Goal: Transaction & Acquisition: Book appointment/travel/reservation

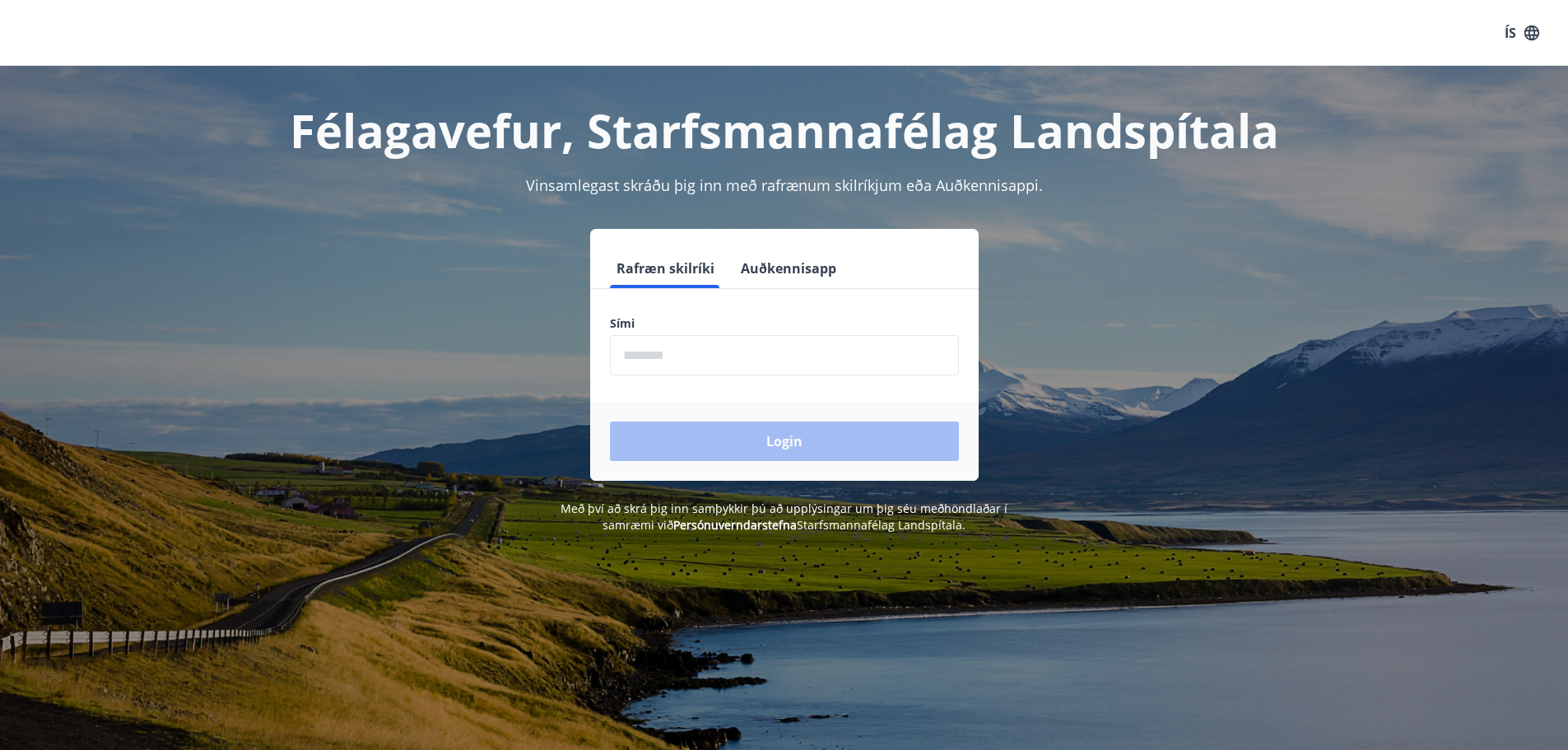
click at [717, 362] on input "phone" at bounding box center [784, 355] width 349 height 40
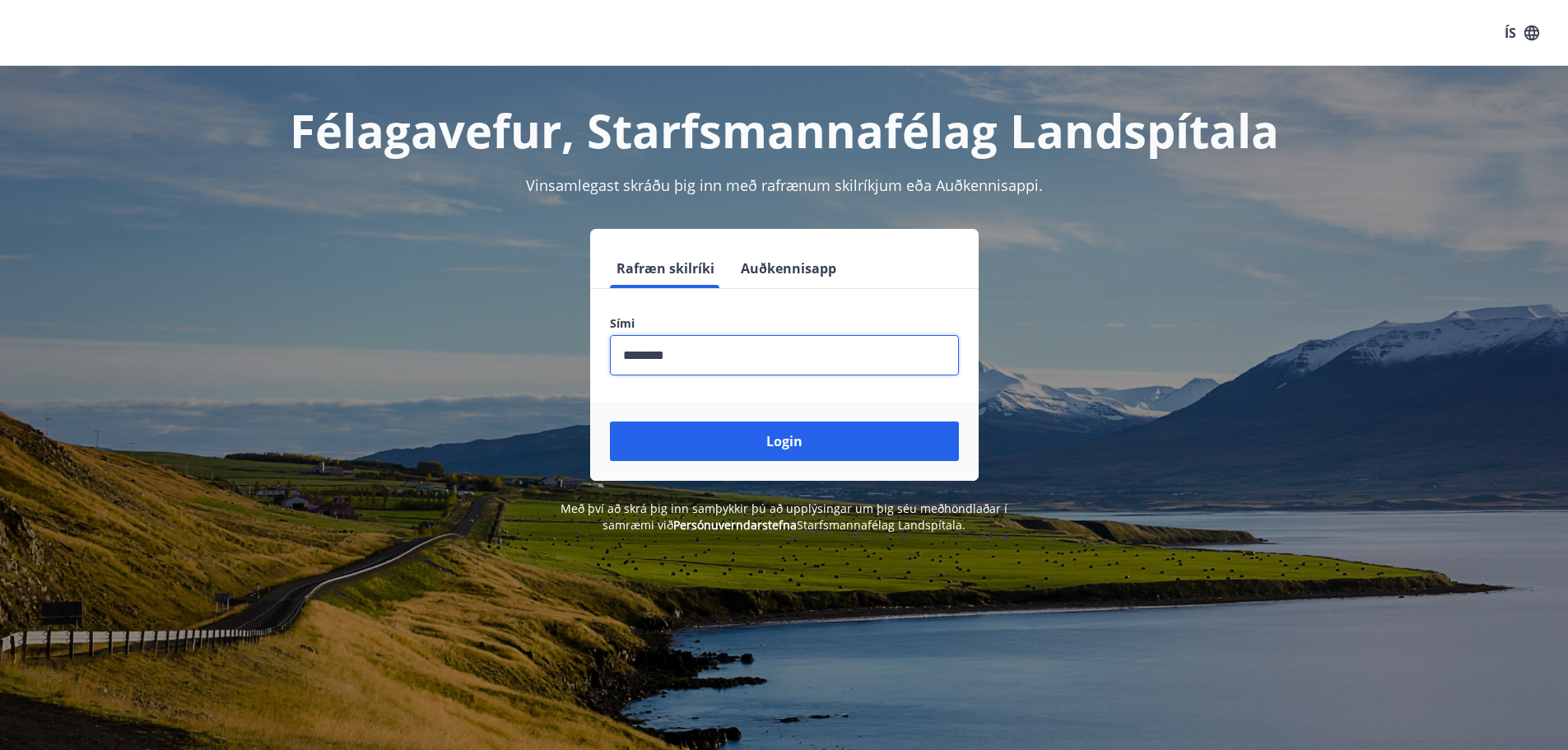
type input "********"
click at [610, 422] on button "Login" at bounding box center [784, 442] width 349 height 39
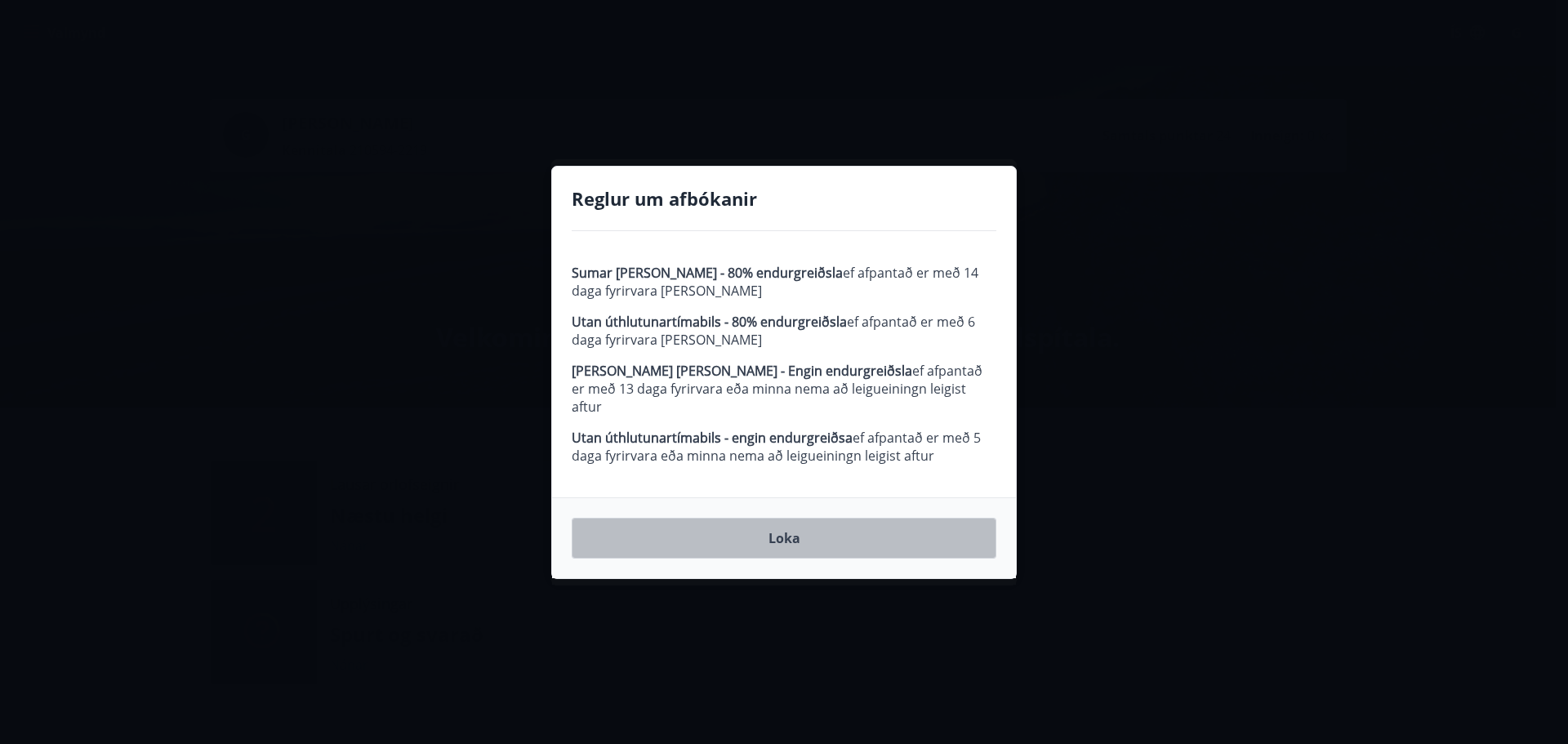
click at [804, 529] on button "Loka" at bounding box center [784, 538] width 425 height 41
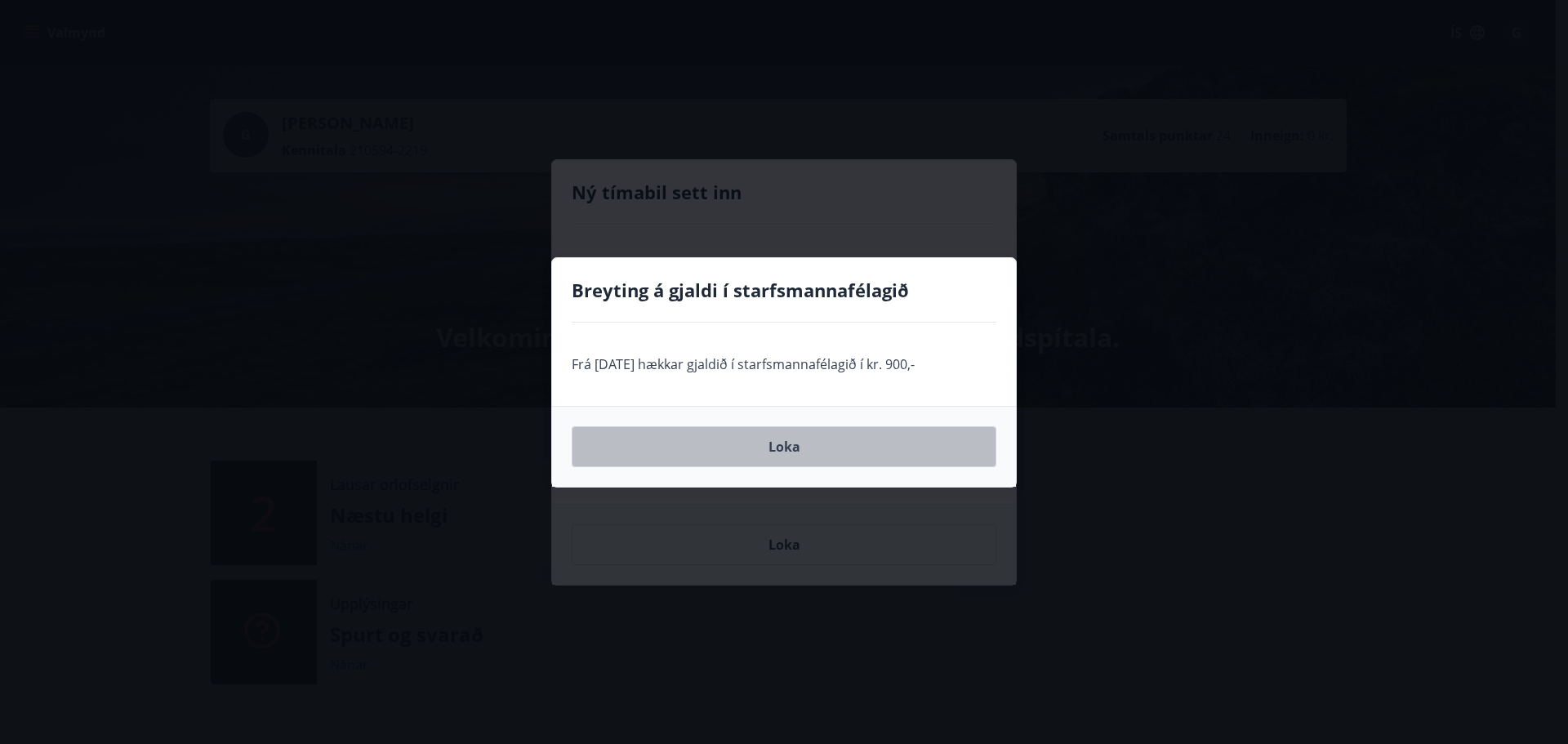
click at [796, 450] on button "Loka" at bounding box center [784, 447] width 425 height 41
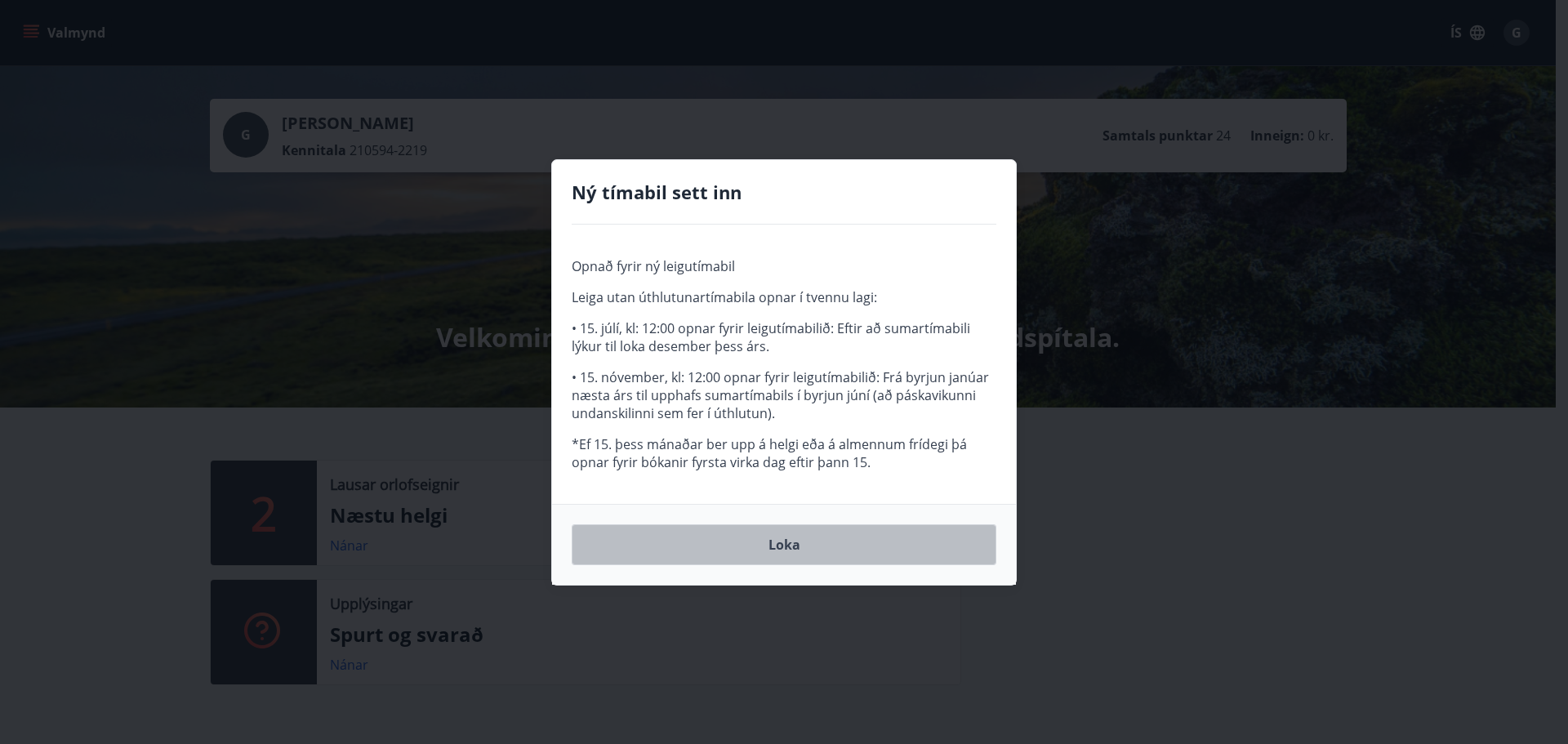
click at [773, 539] on button "Loka" at bounding box center [784, 544] width 425 height 41
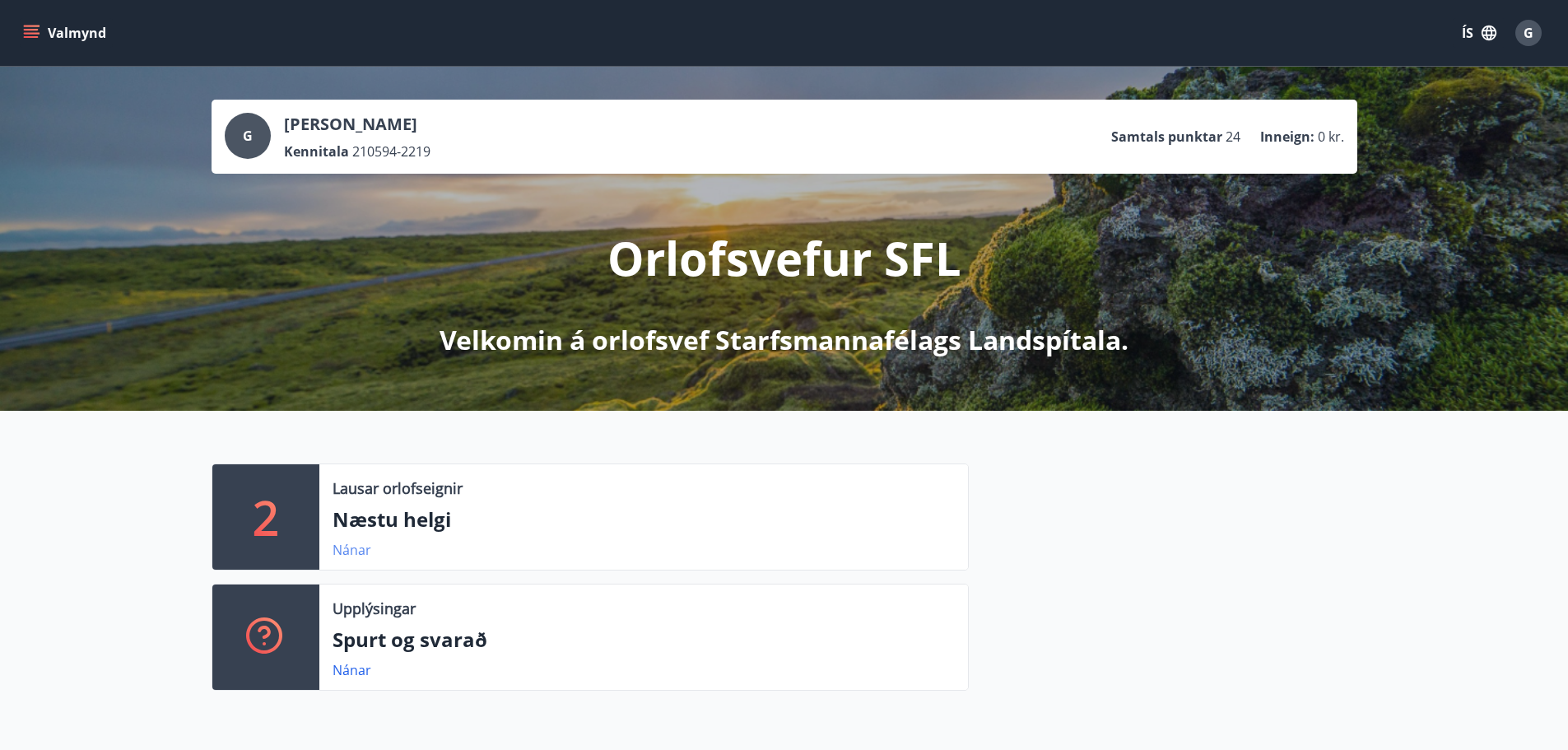
click at [356, 553] on link "Nánar" at bounding box center [351, 550] width 38 height 18
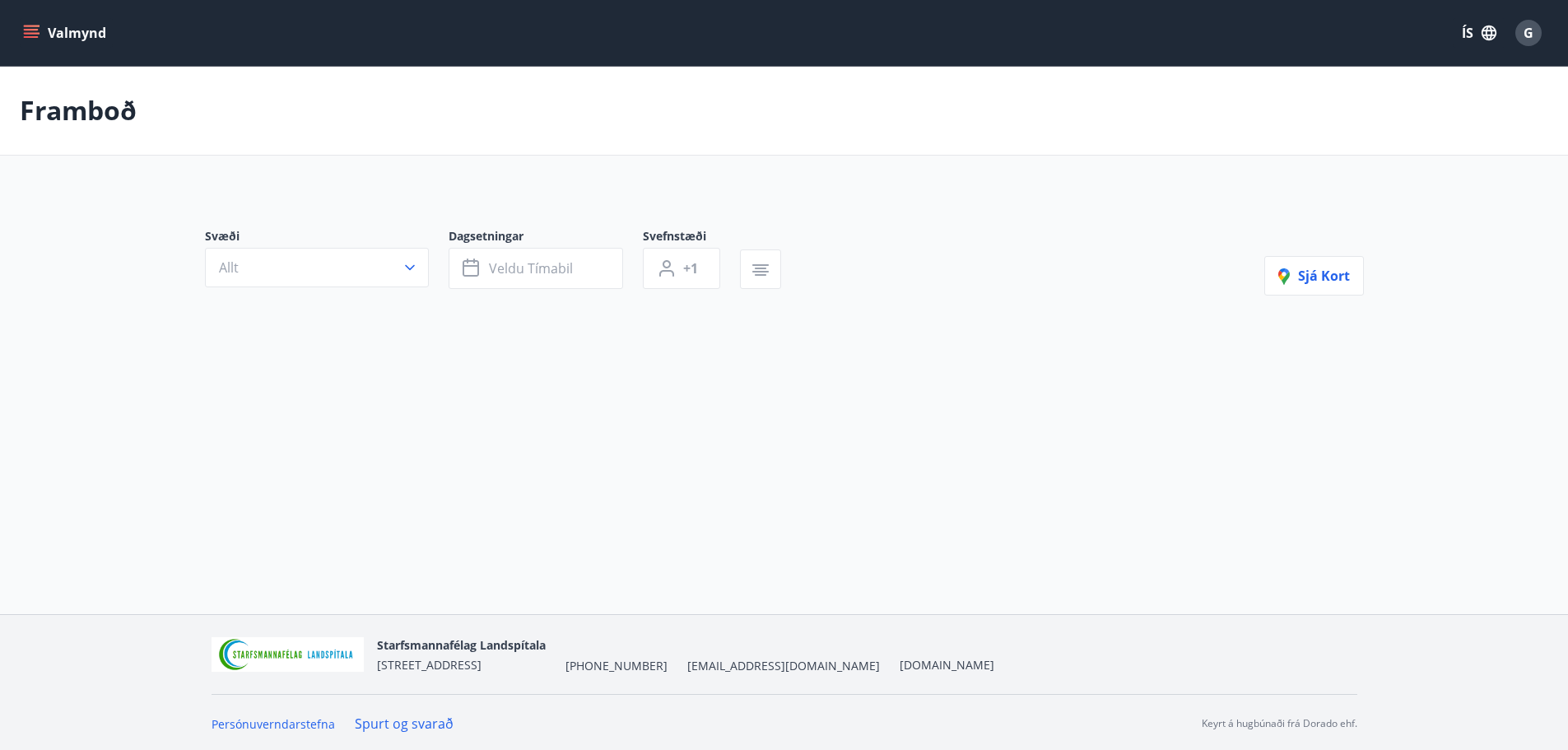
type input "*"
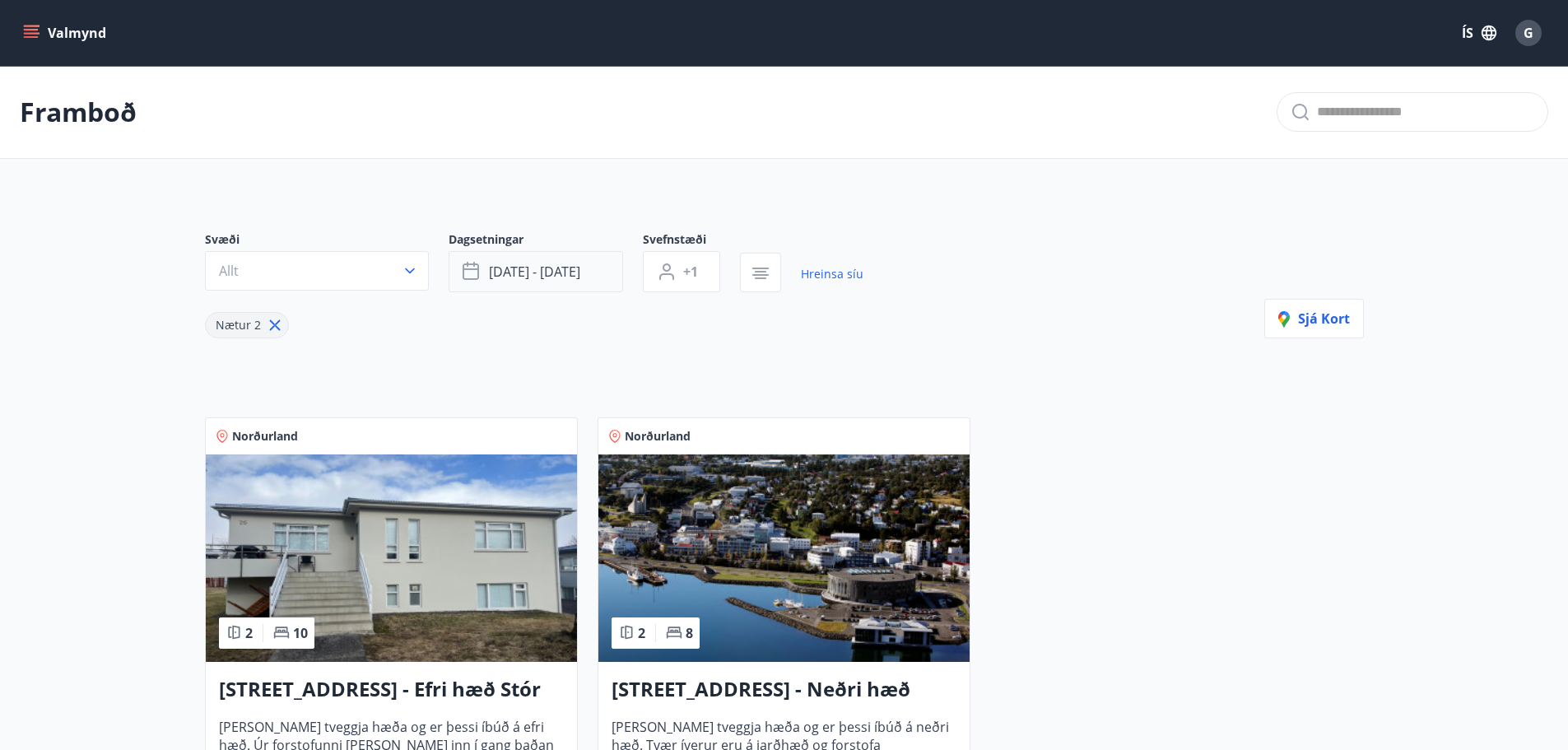
click at [568, 256] on button "[DATE] - [DATE]" at bounding box center [535, 272] width 174 height 41
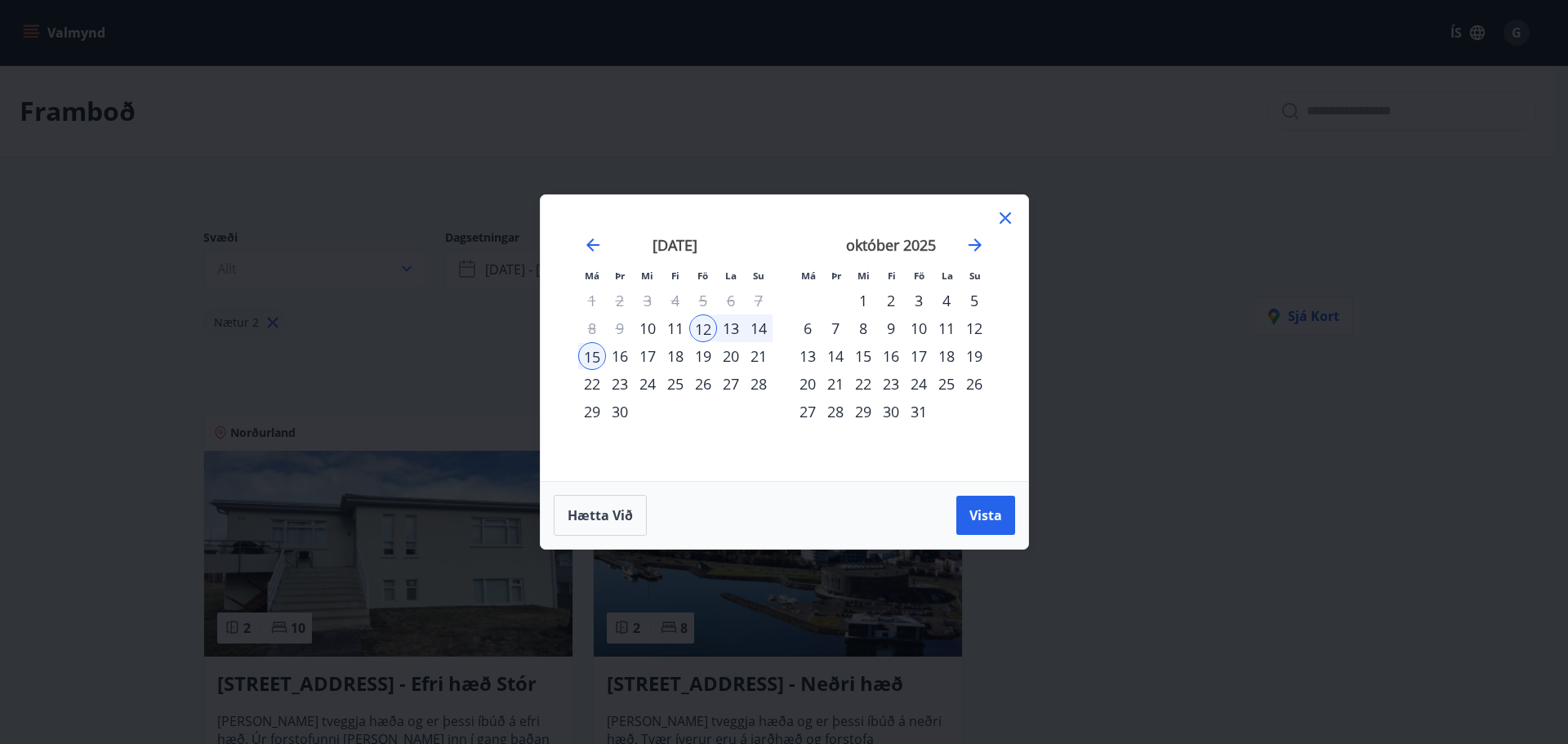
click at [919, 300] on div "3" at bounding box center [918, 300] width 27 height 27
click at [972, 302] on div "5" at bounding box center [973, 300] width 27 height 27
click at [988, 512] on span "Vista" at bounding box center [986, 515] width 33 height 18
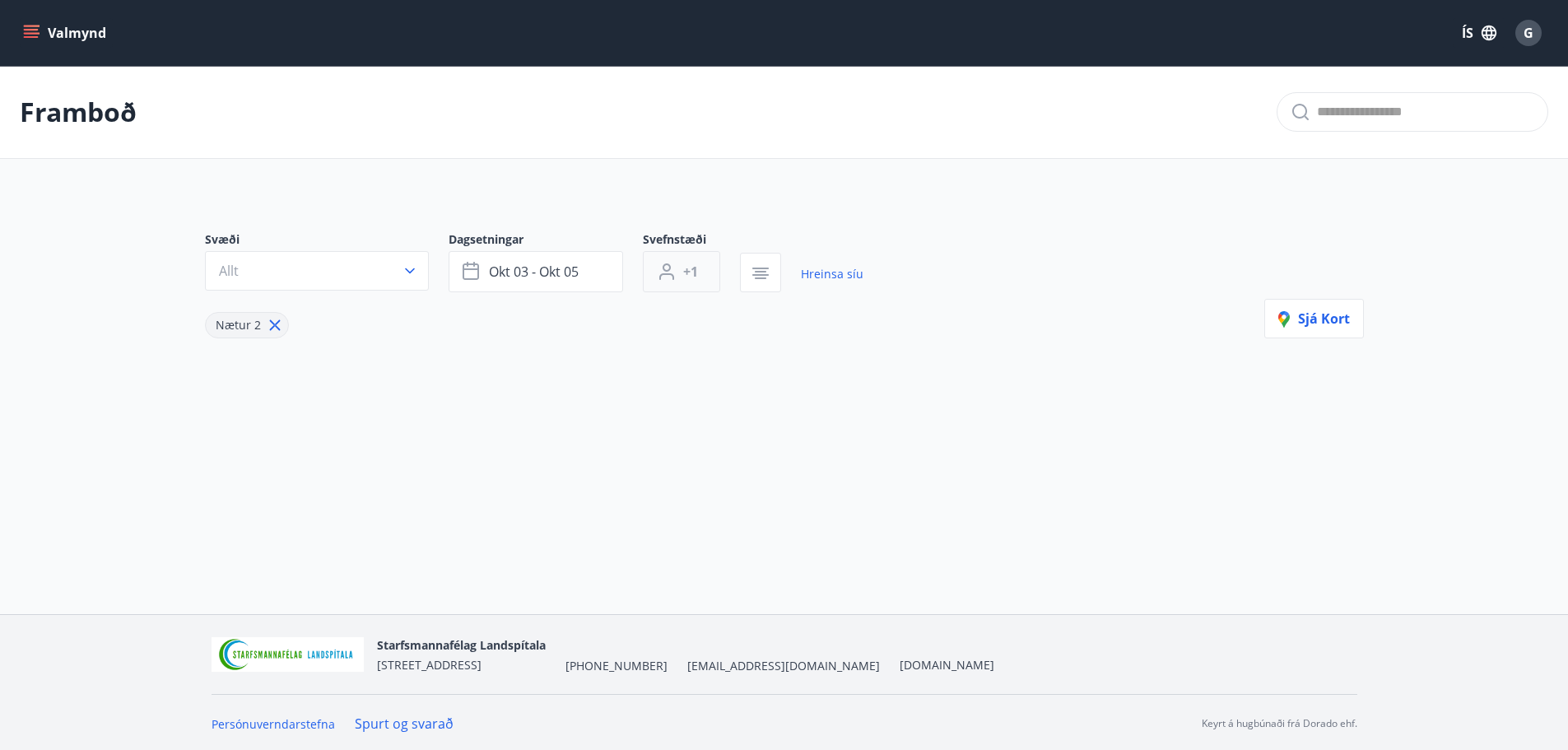
click at [691, 269] on span "+1" at bounding box center [691, 272] width 15 height 18
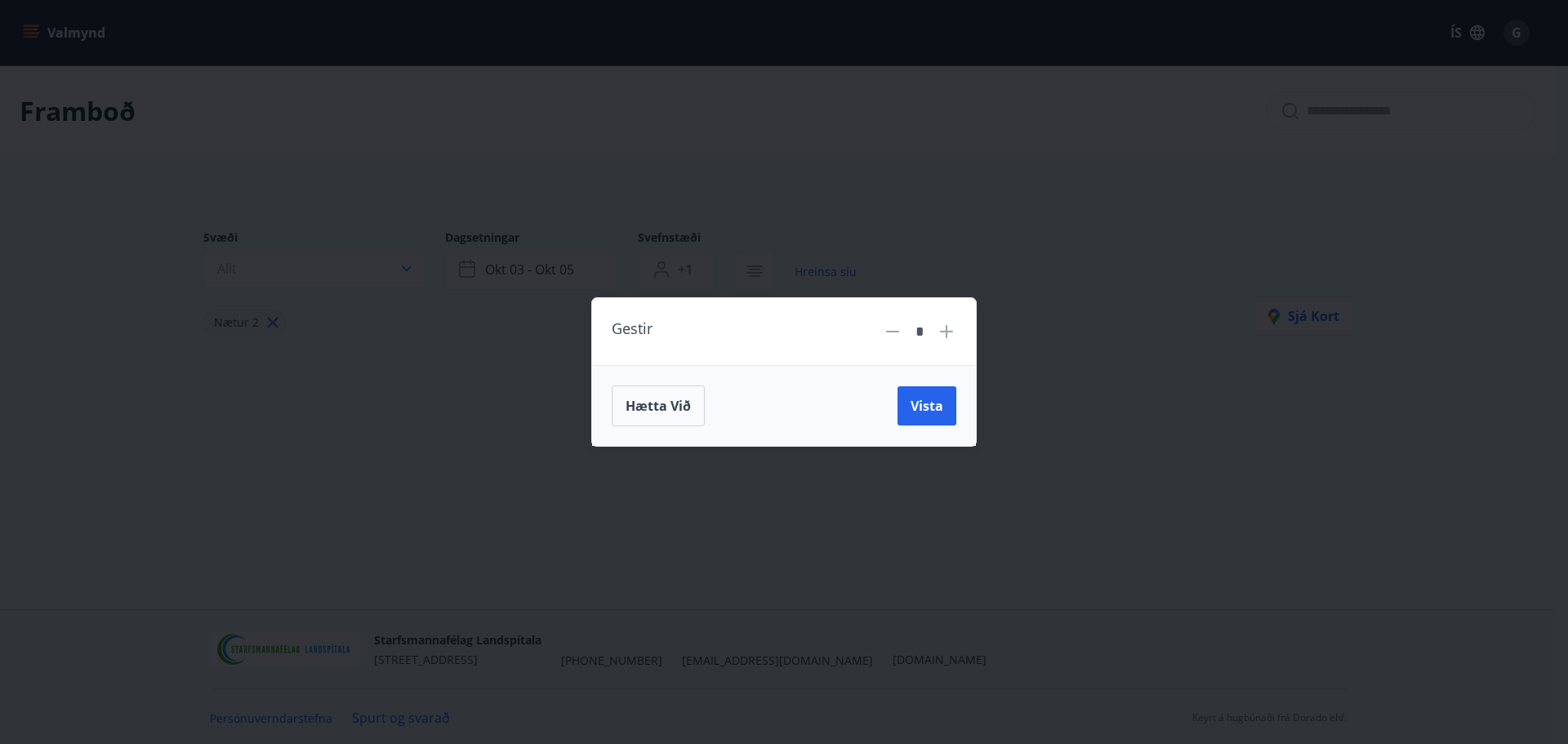
click at [940, 323] on icon at bounding box center [947, 332] width 20 height 20
click at [940, 411] on span "Vista" at bounding box center [926, 406] width 33 height 18
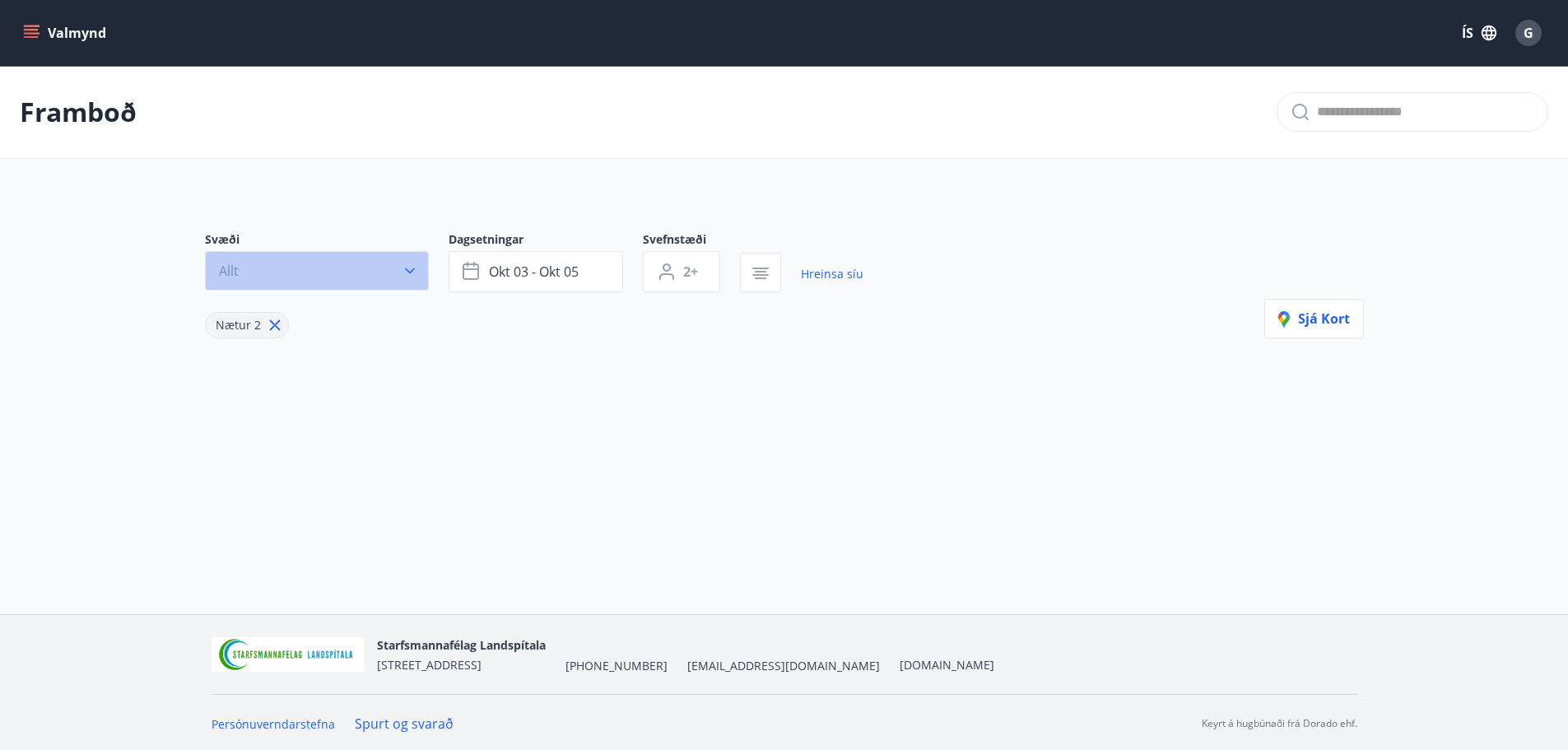
click at [413, 257] on button "Allt" at bounding box center [316, 271] width 224 height 39
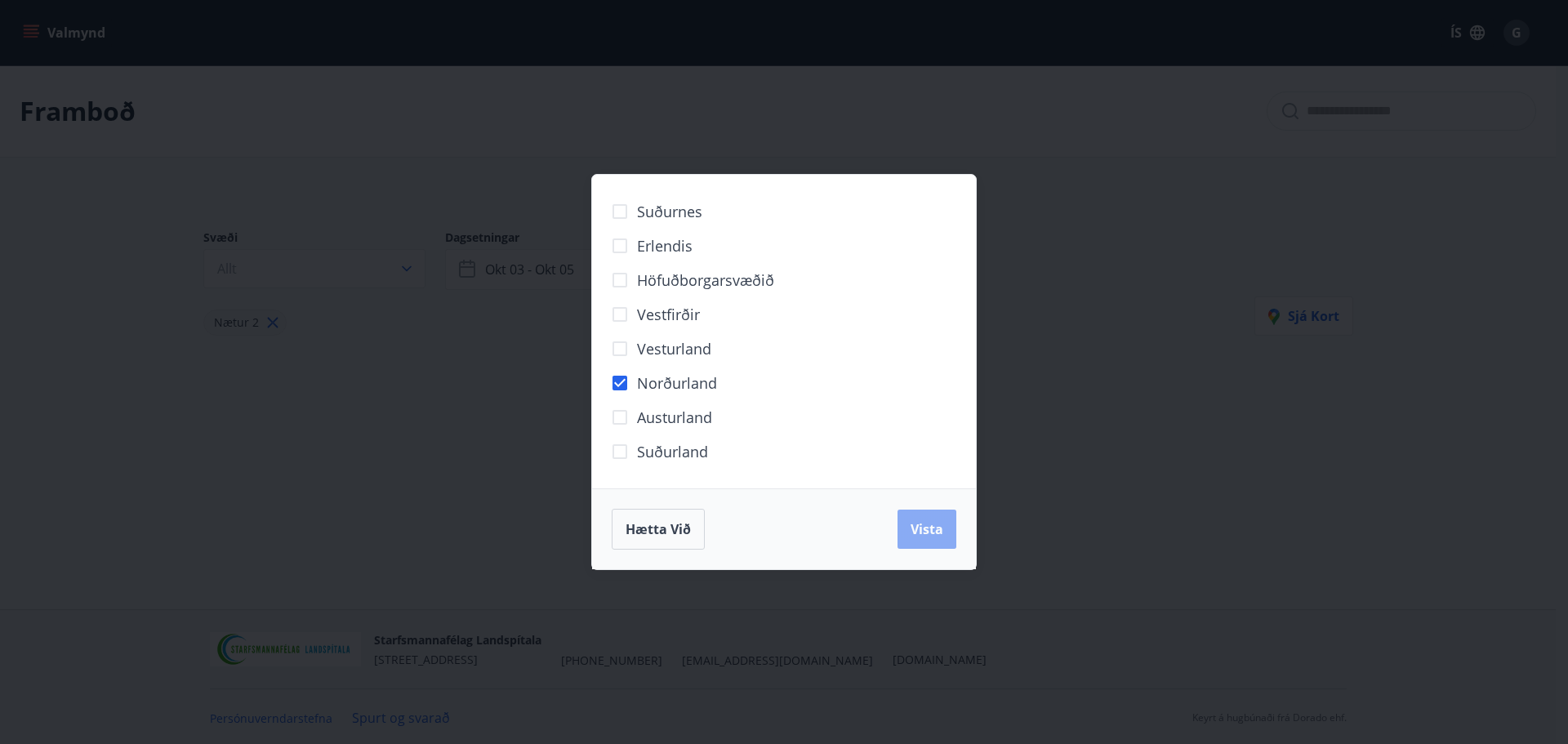
click at [939, 536] on span "Vista" at bounding box center [926, 529] width 33 height 18
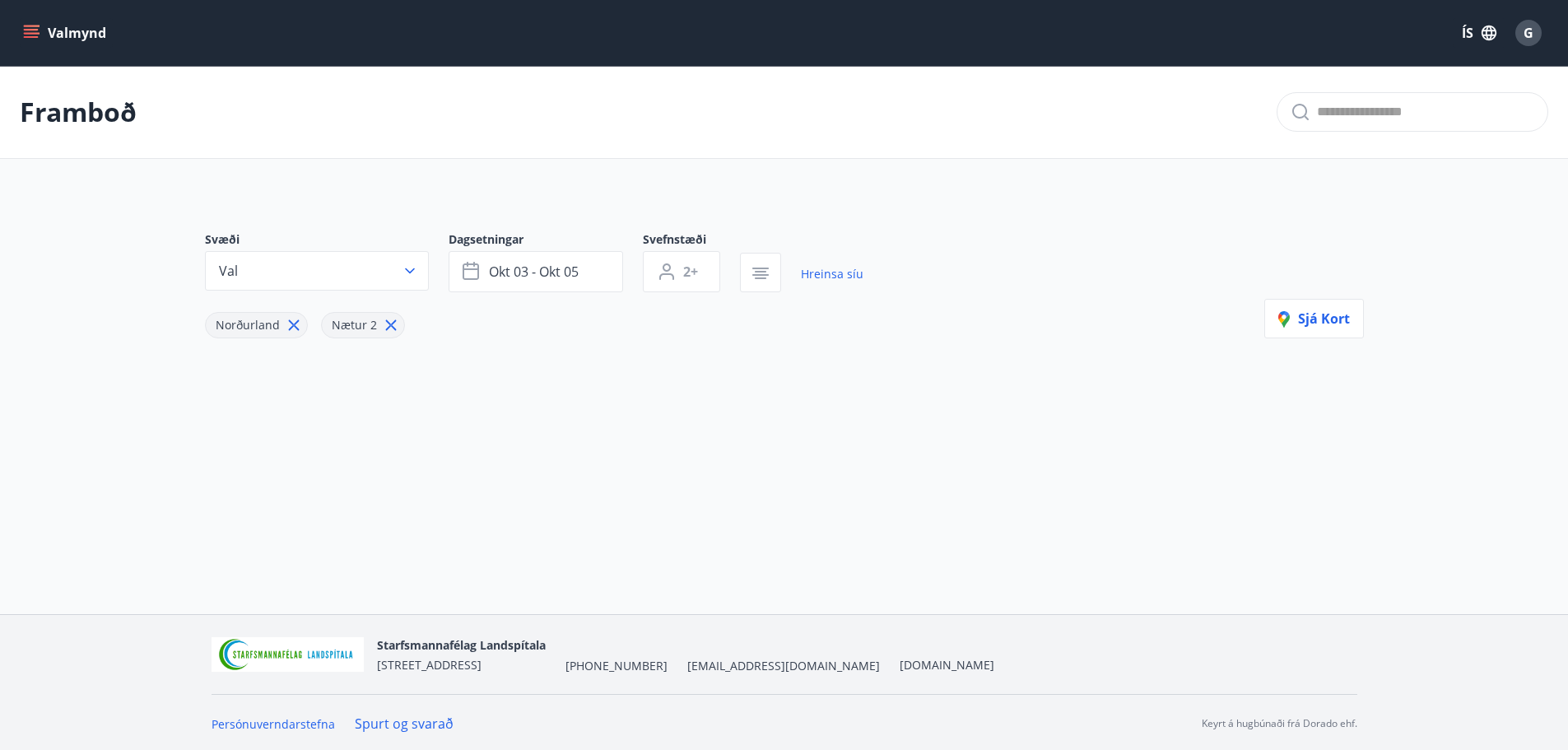
scroll to position [3, 0]
click at [34, 26] on icon "menu" at bounding box center [33, 27] width 18 height 2
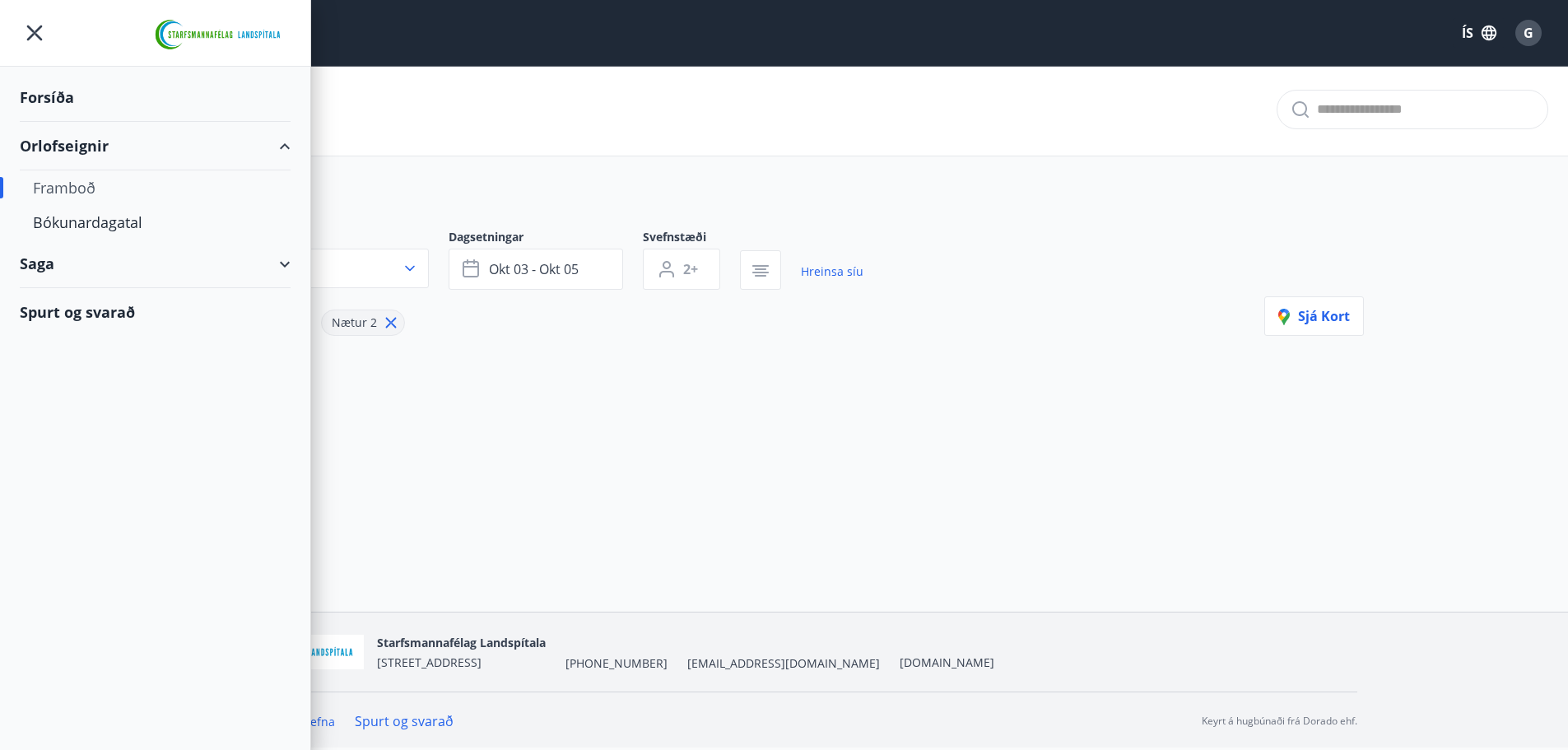
click at [293, 148] on icon at bounding box center [285, 147] width 20 height 20
type input "*"
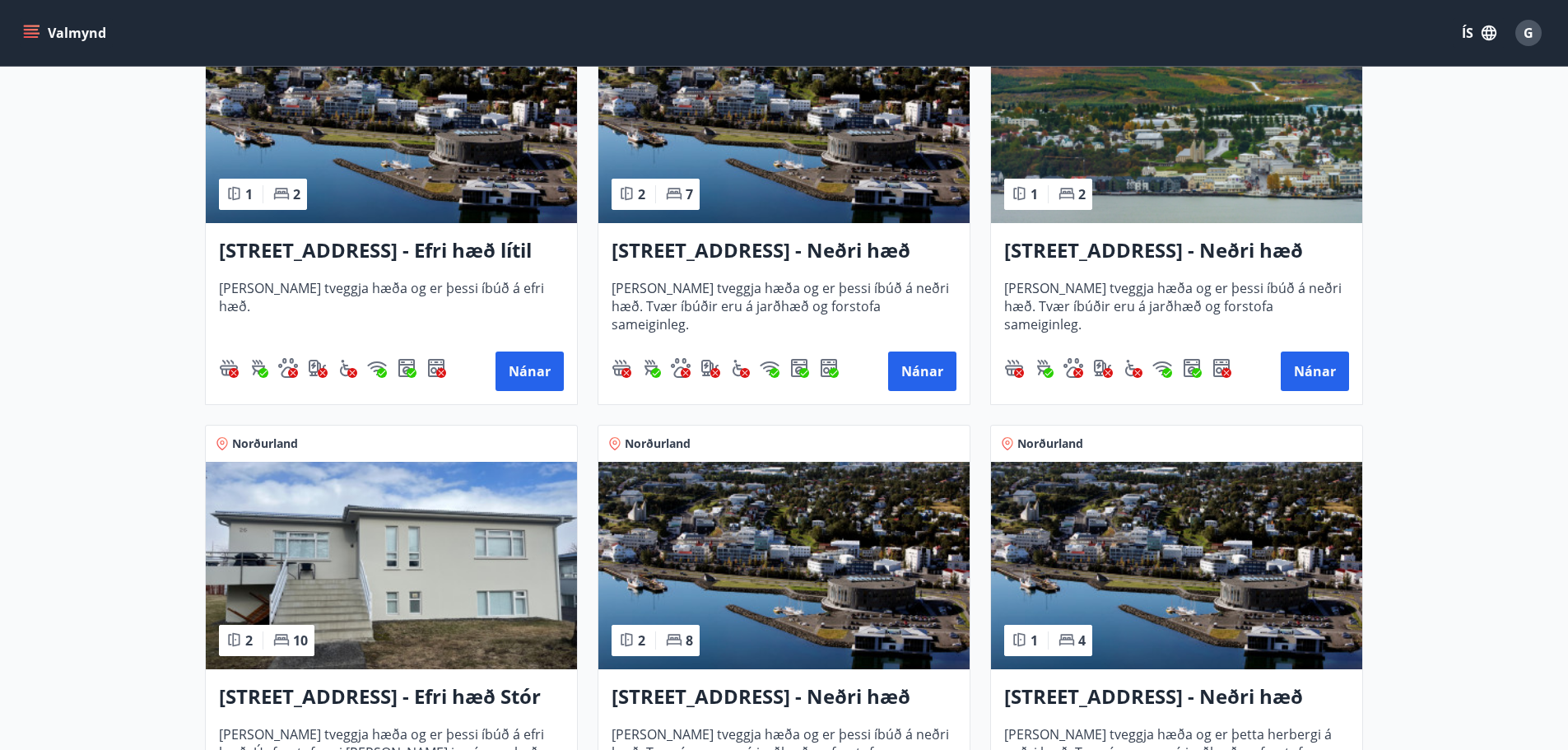
scroll to position [1732, 0]
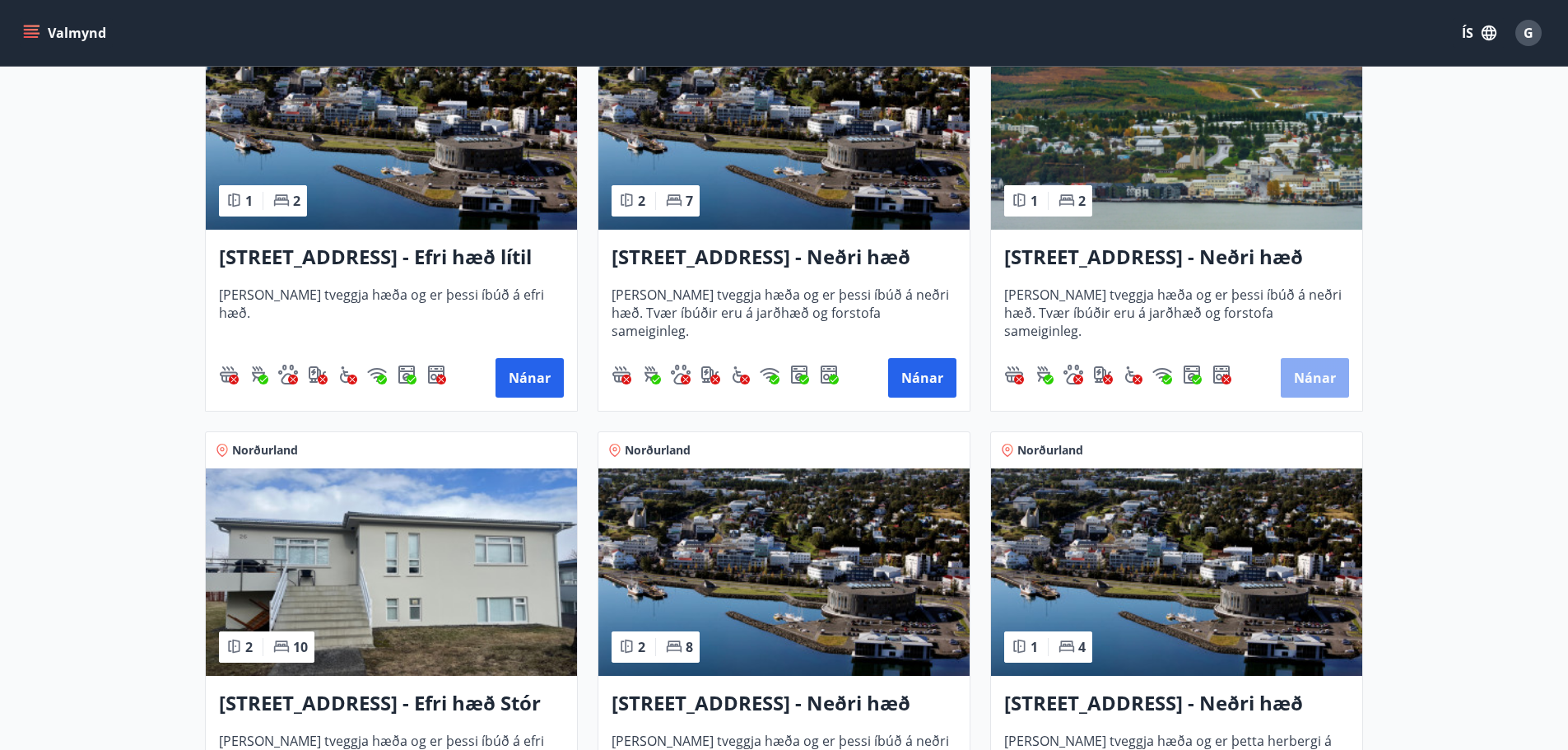
click at [1327, 371] on button "Nánar" at bounding box center [1315, 378] width 68 height 39
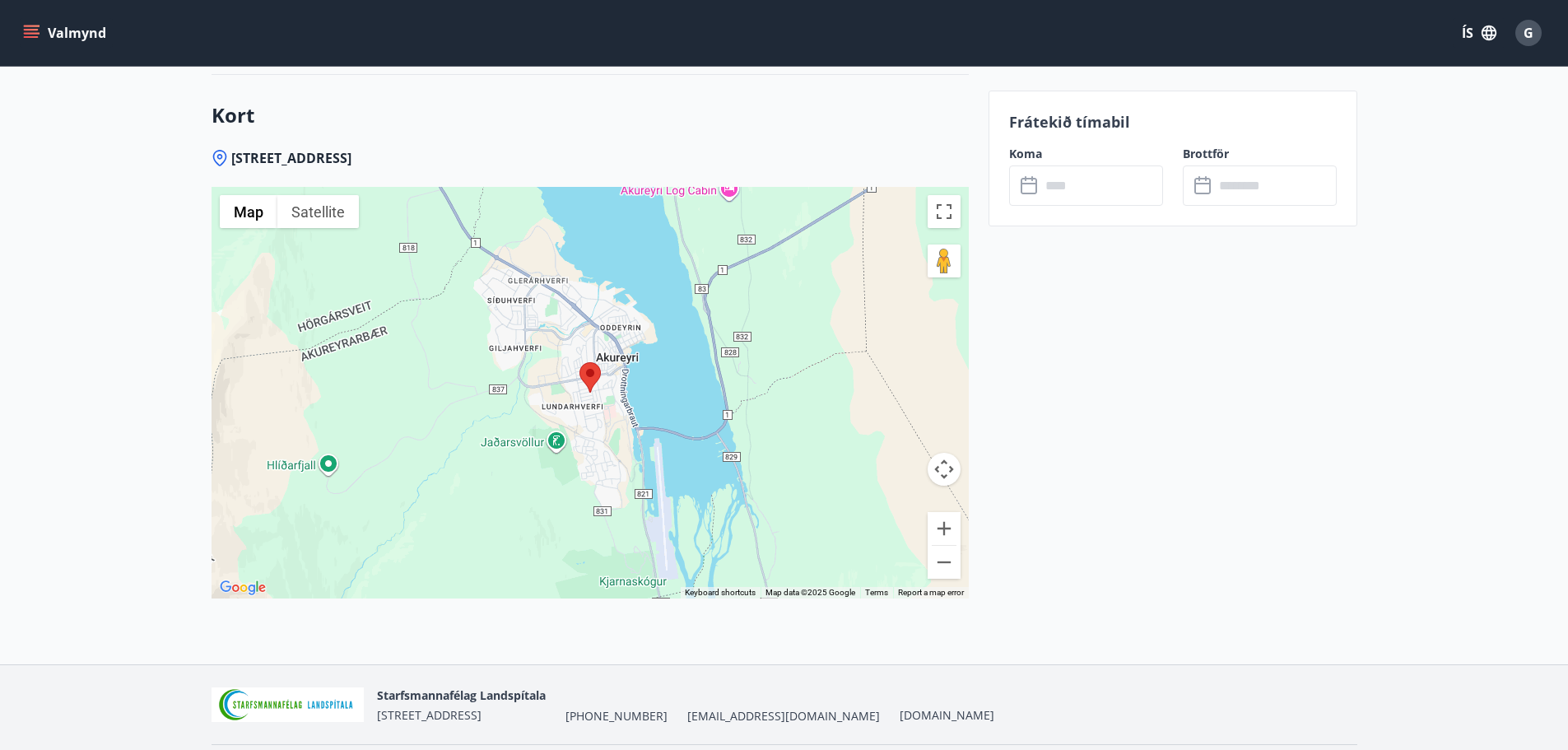
scroll to position [2166, 0]
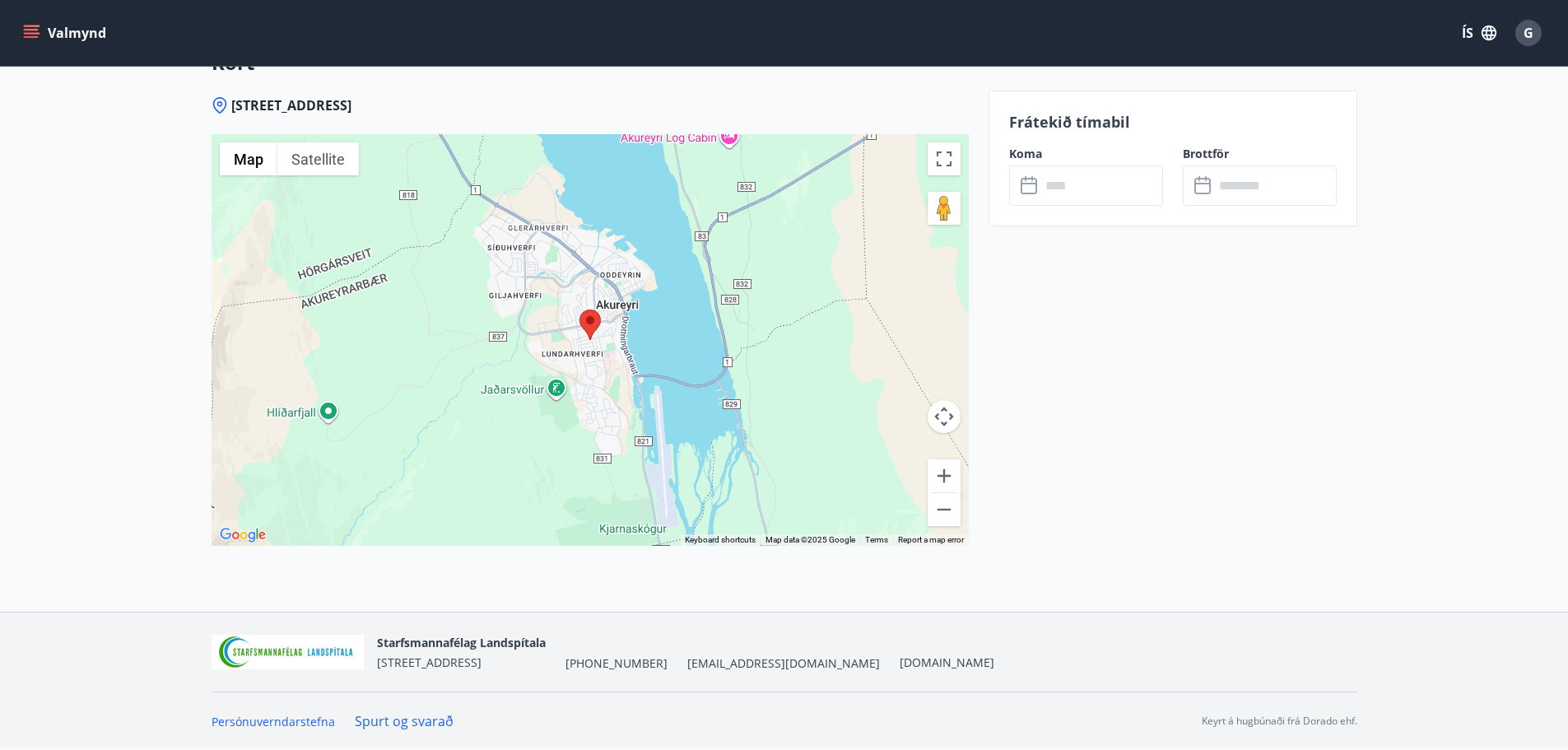
click at [1125, 198] on input "text" at bounding box center [1101, 185] width 122 height 40
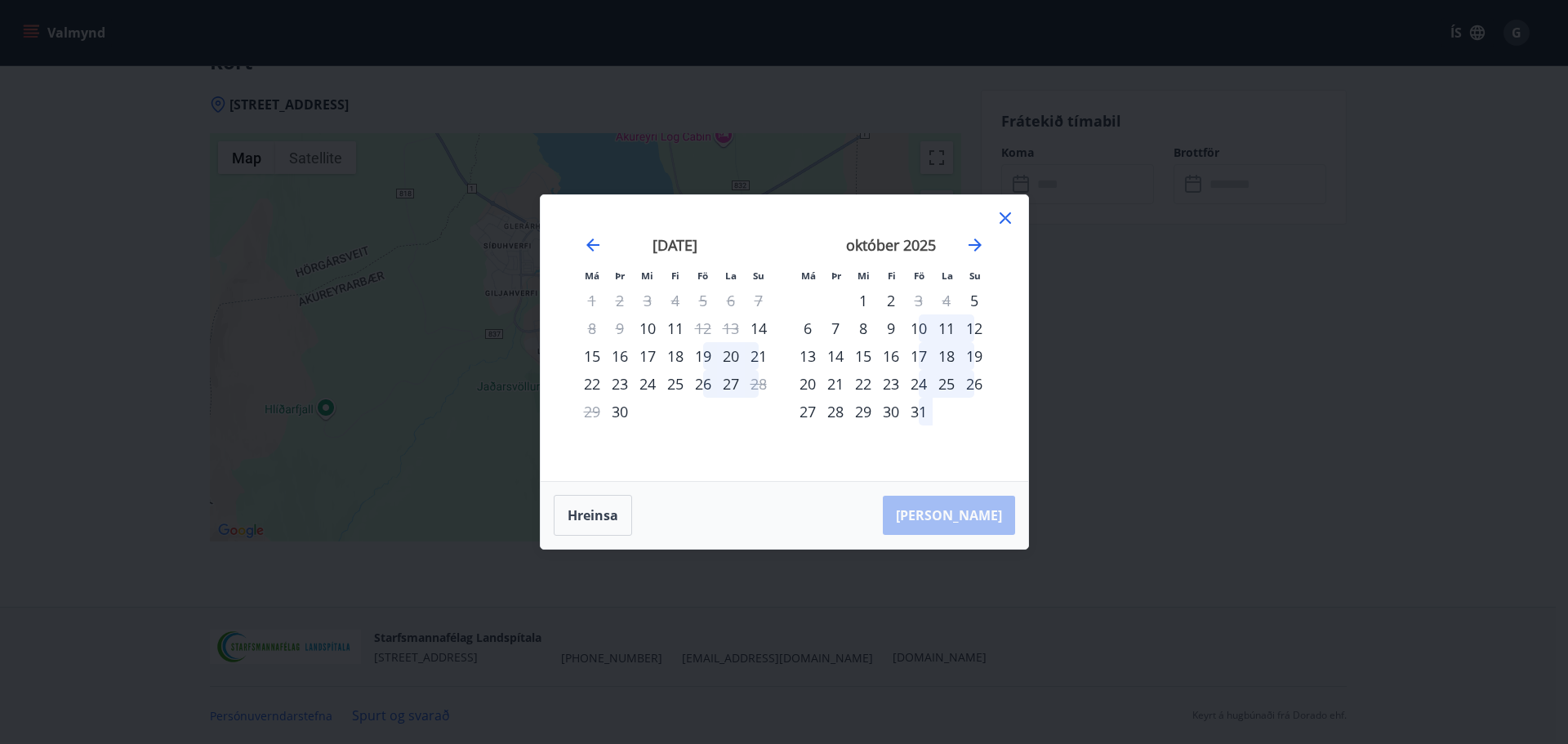
click at [1010, 214] on icon at bounding box center [1005, 218] width 12 height 12
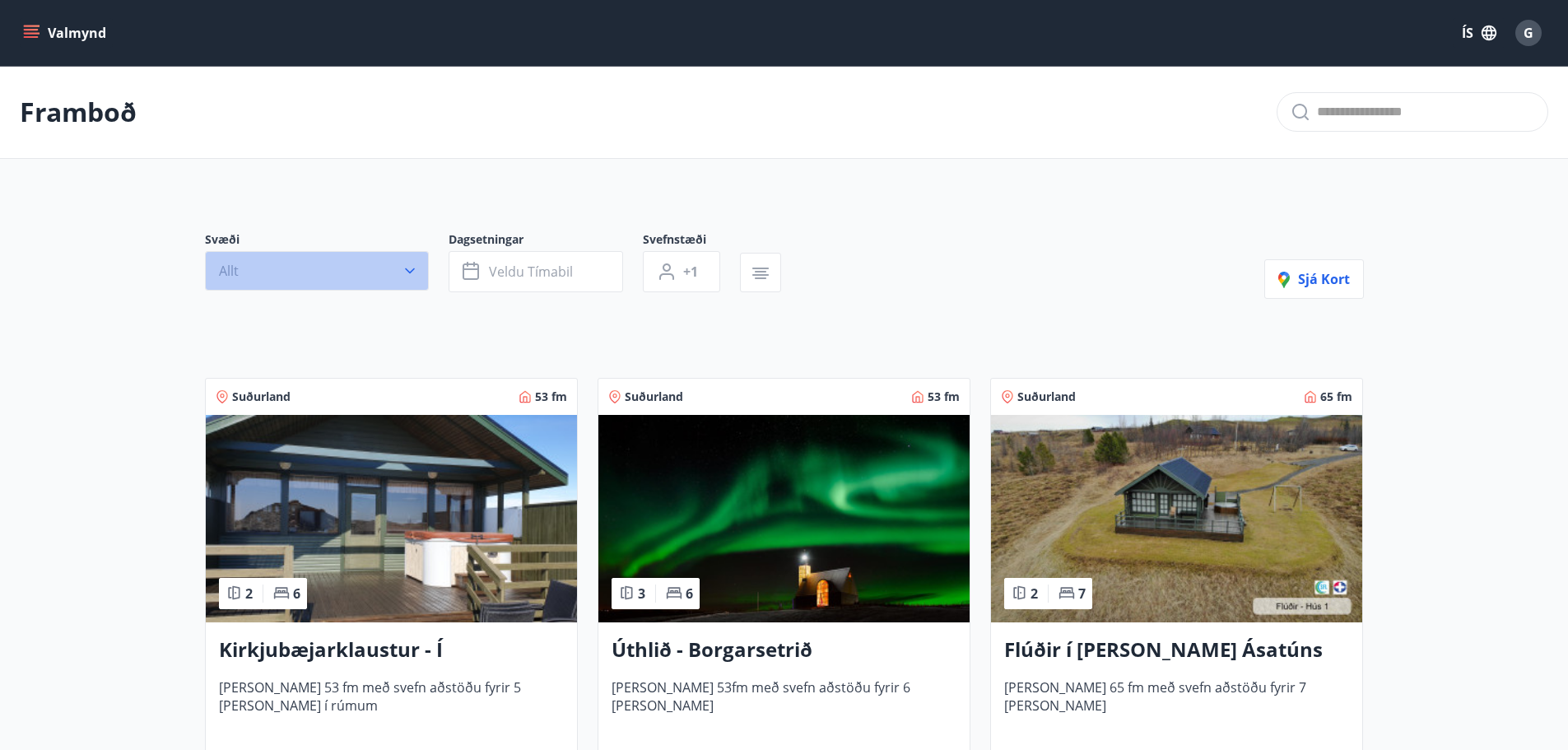
click at [405, 264] on icon "button" at bounding box center [410, 271] width 16 height 16
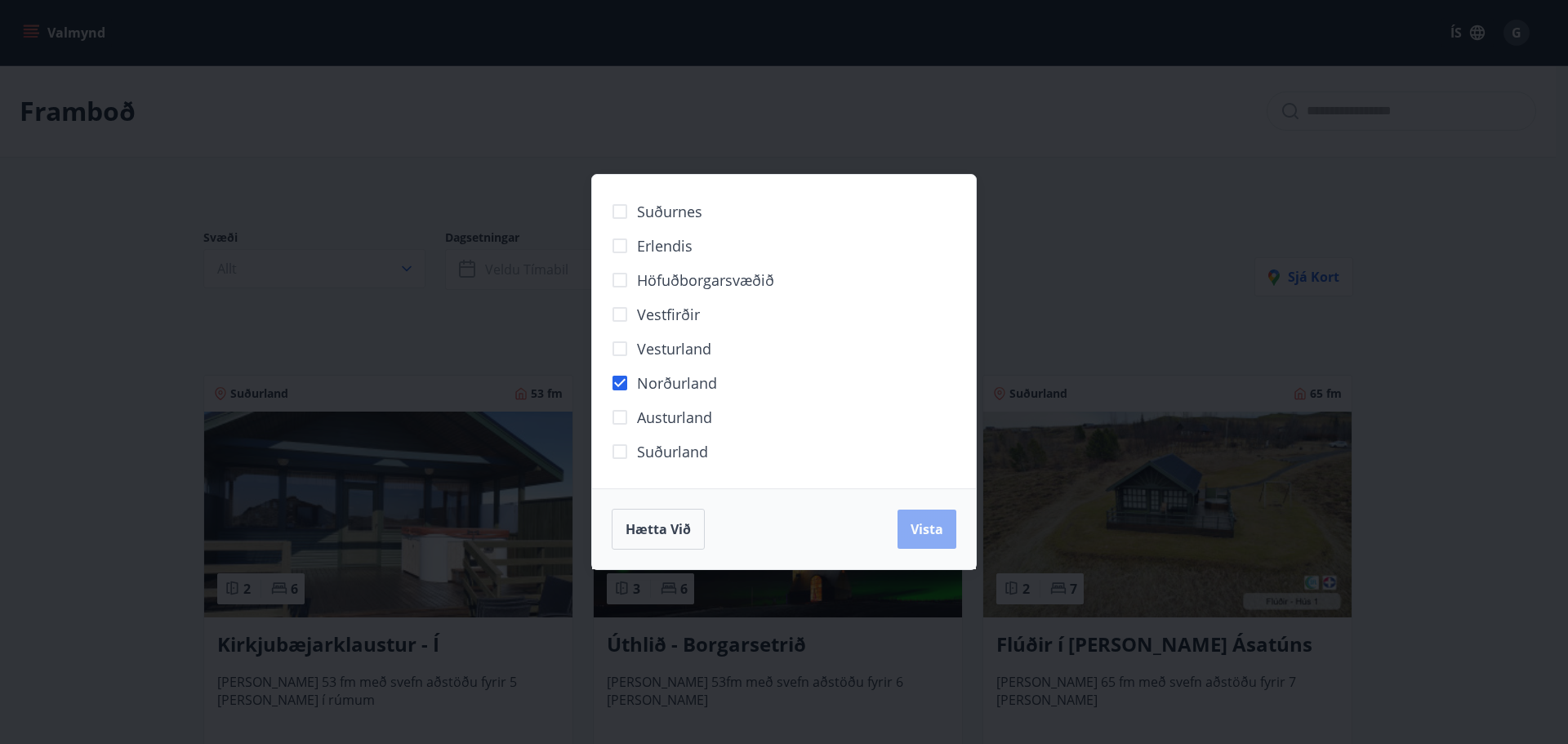
click at [919, 527] on span "Vista" at bounding box center [926, 529] width 33 height 18
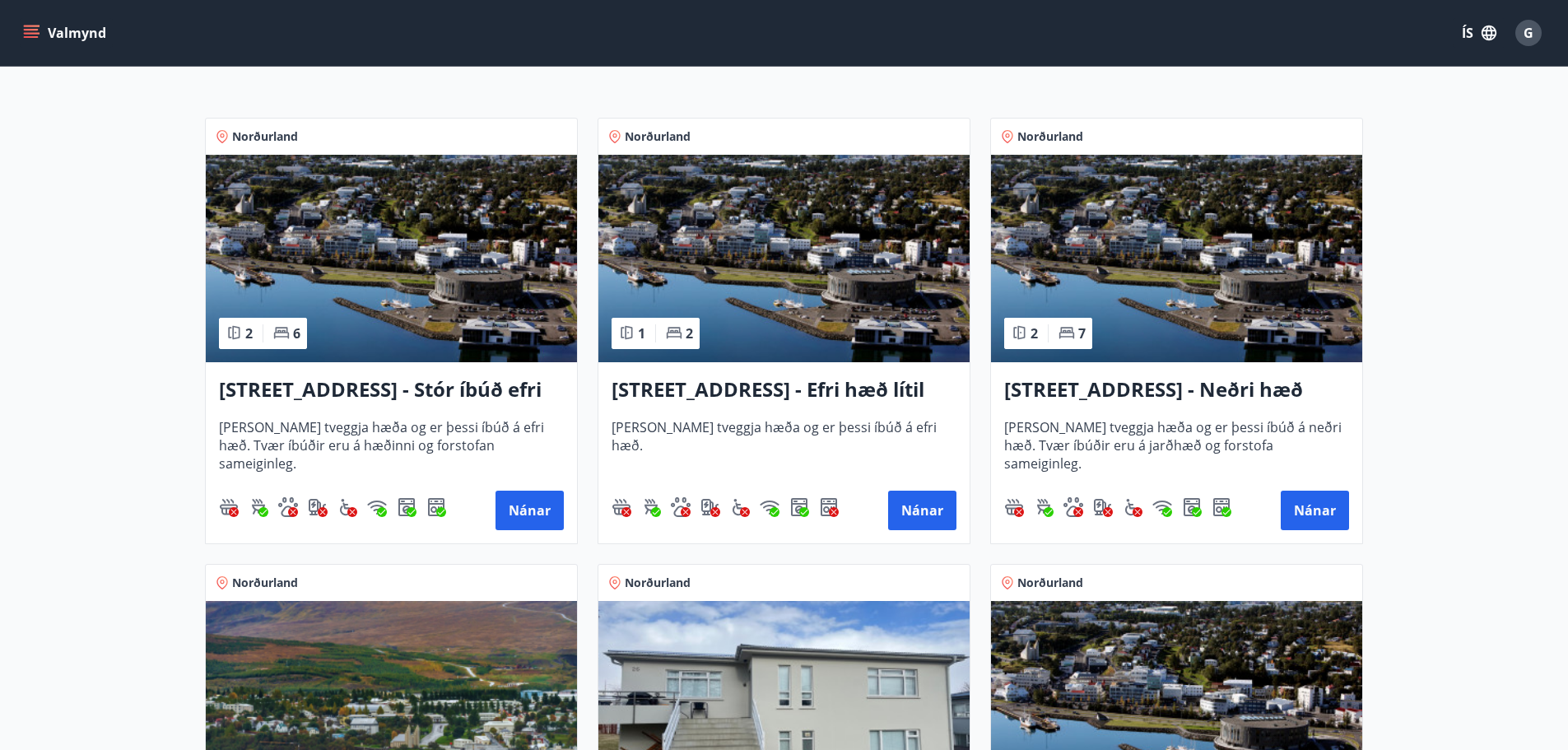
scroll to position [330, 0]
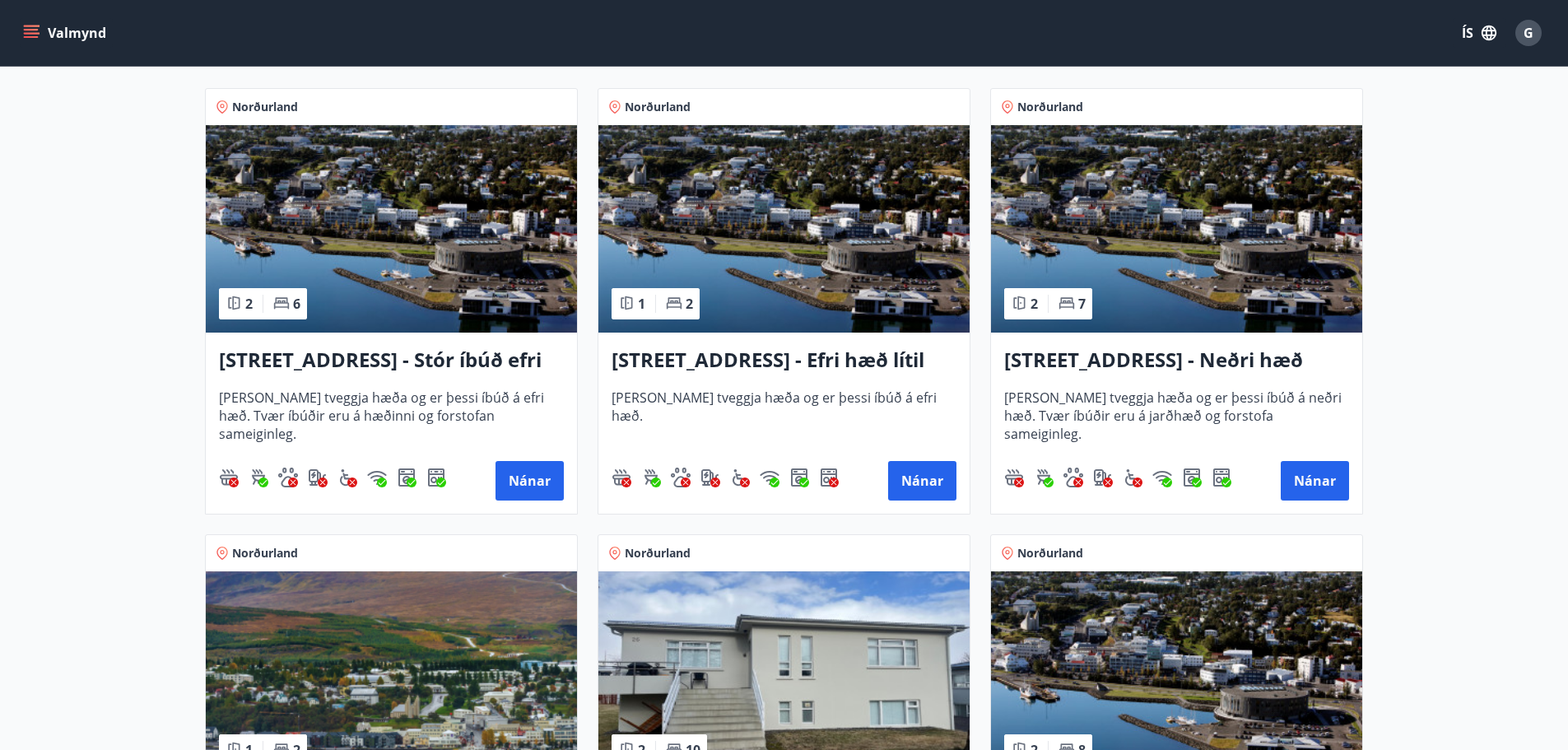
drag, startPoint x: 475, startPoint y: 350, endPoint x: 130, endPoint y: 422, distance: 352.4
click at [130, 422] on main "Framboð Svæði Val Dagsetningar Veldu tímabil Svefnstæði +1 Hreinsa síu Norðurla…" at bounding box center [784, 578] width 1568 height 1684
drag, startPoint x: 538, startPoint y: 476, endPoint x: 521, endPoint y: 478, distance: 17.1
click at [521, 478] on button "Nánar" at bounding box center [530, 481] width 68 height 39
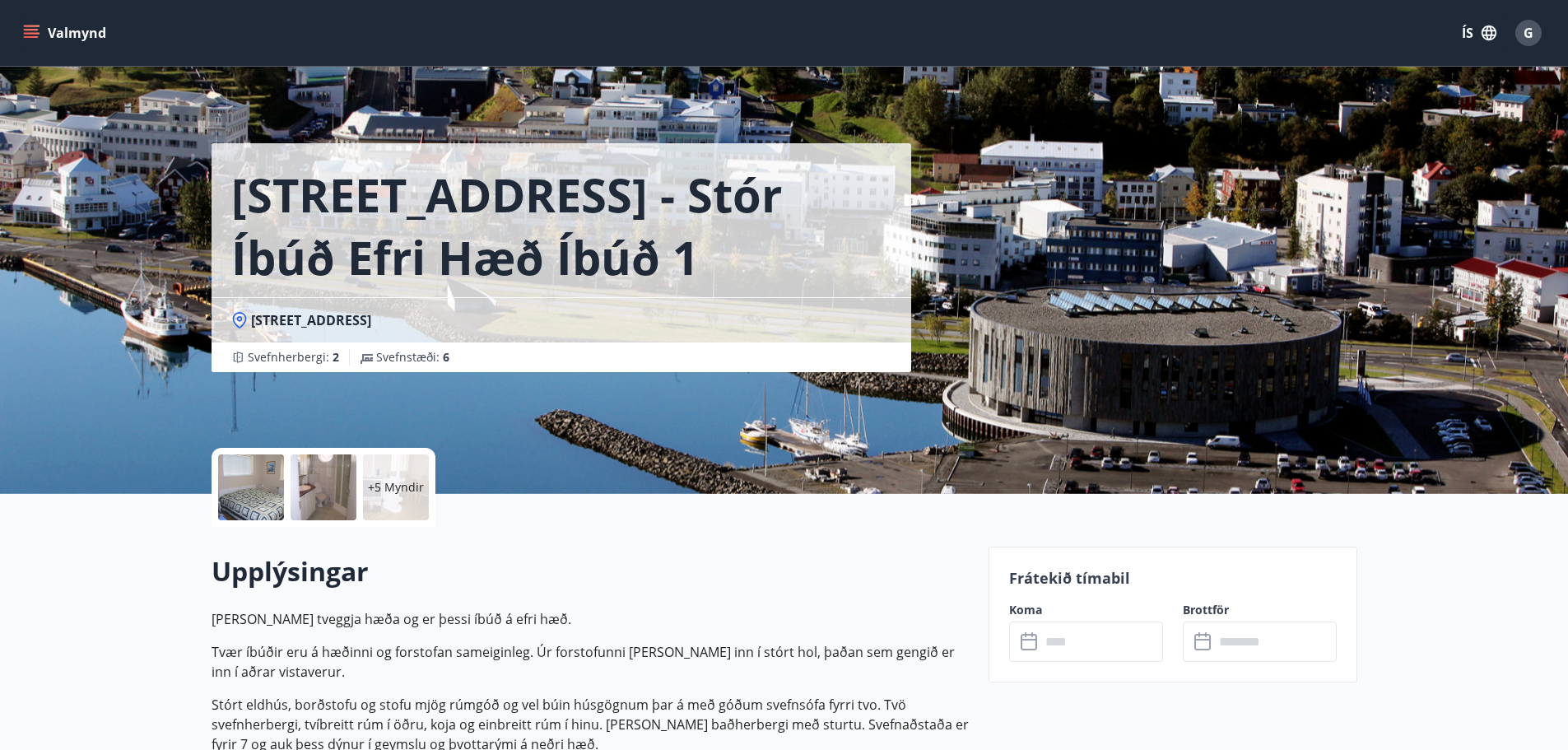
scroll to position [82, 0]
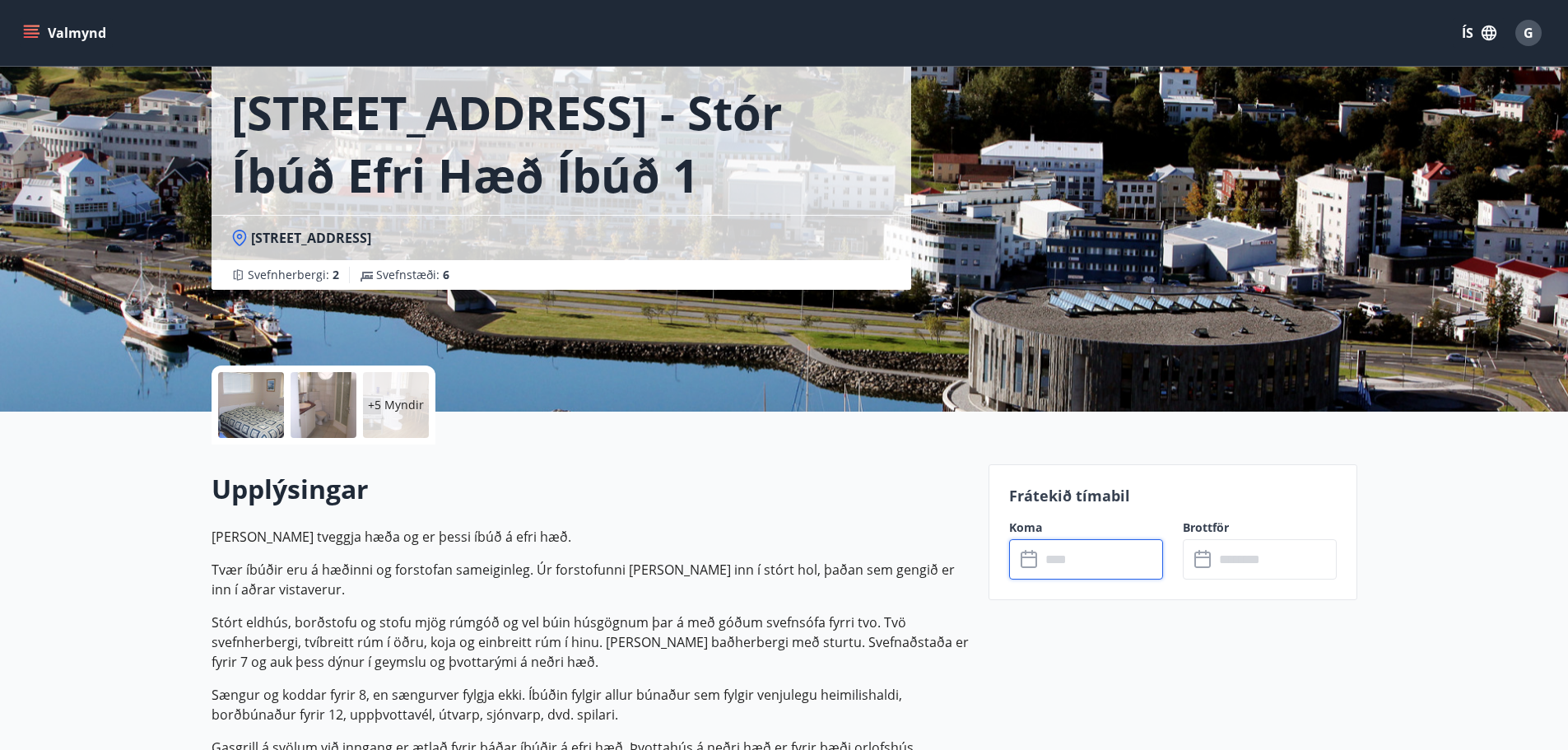
click at [1086, 551] on input "text" at bounding box center [1101, 559] width 122 height 40
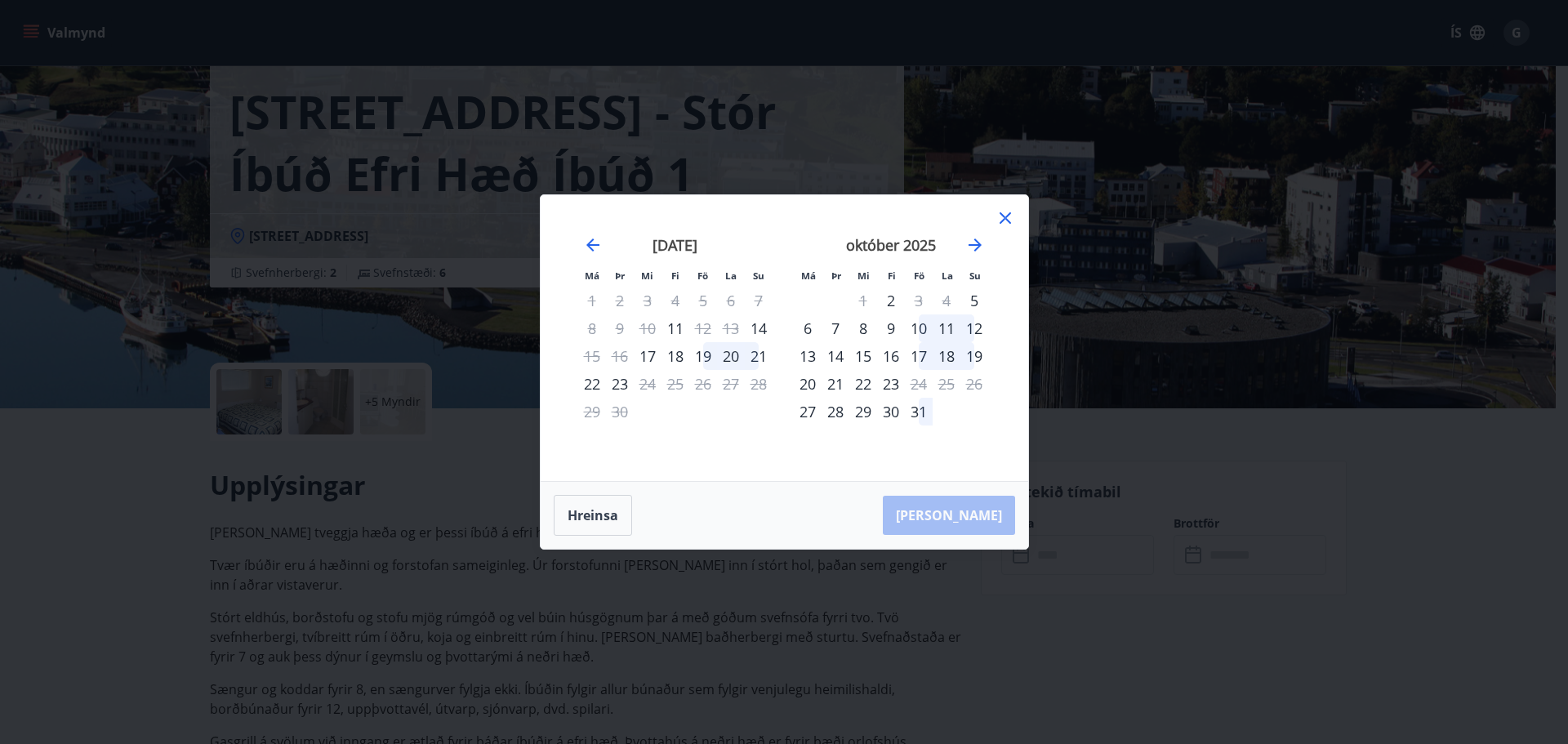
click at [1002, 217] on icon at bounding box center [1005, 218] width 20 height 20
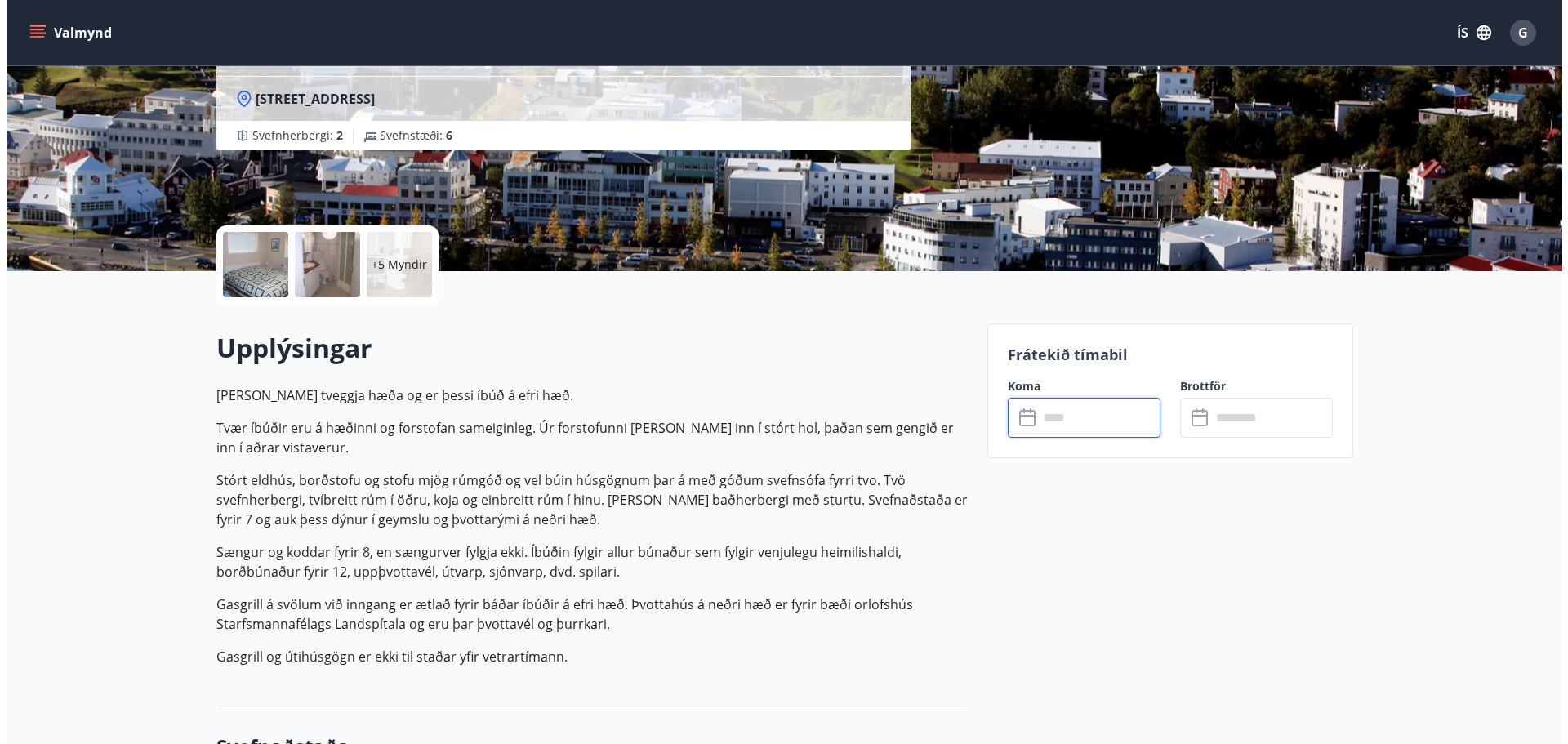
scroll to position [245, 0]
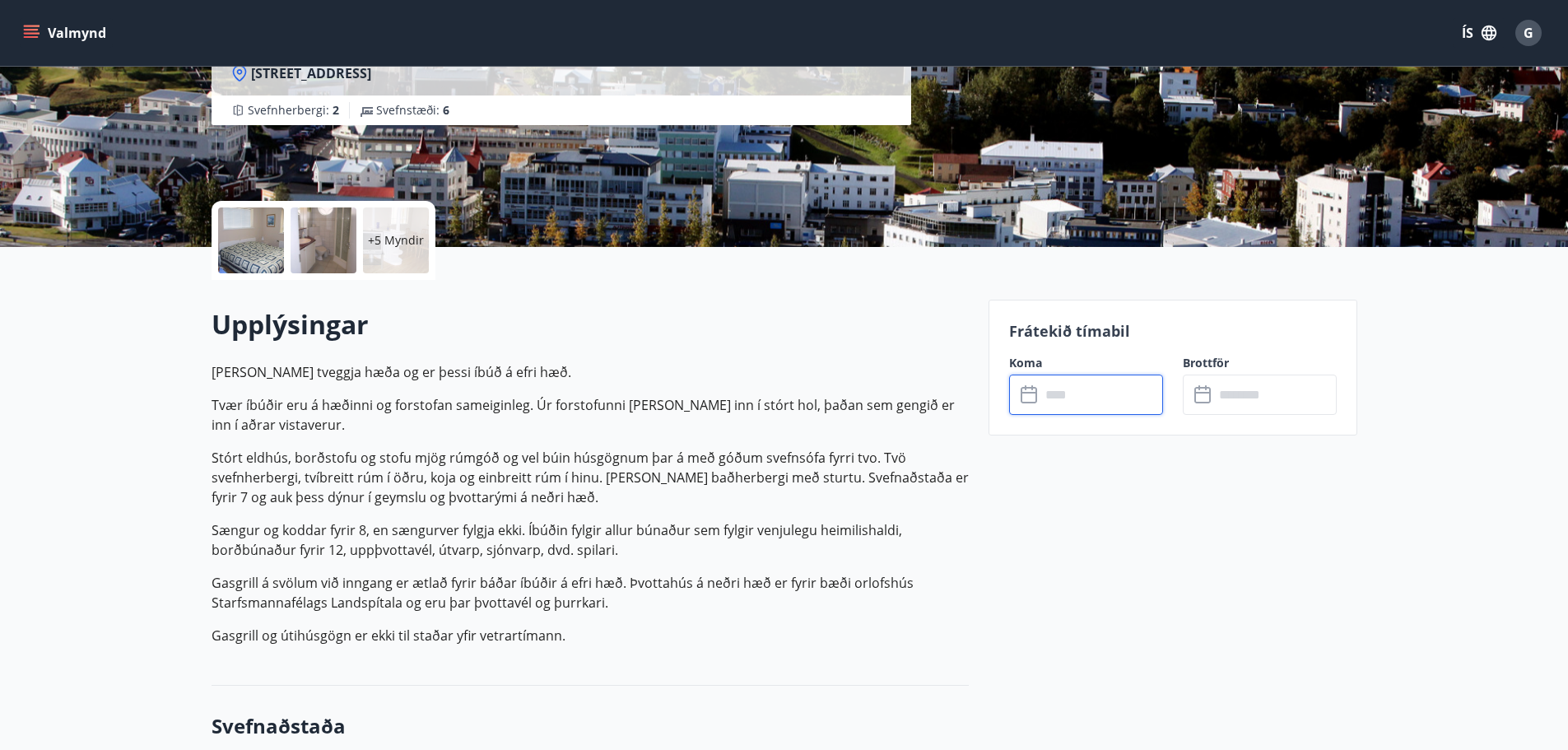
click at [246, 251] on div at bounding box center [251, 240] width 66 height 66
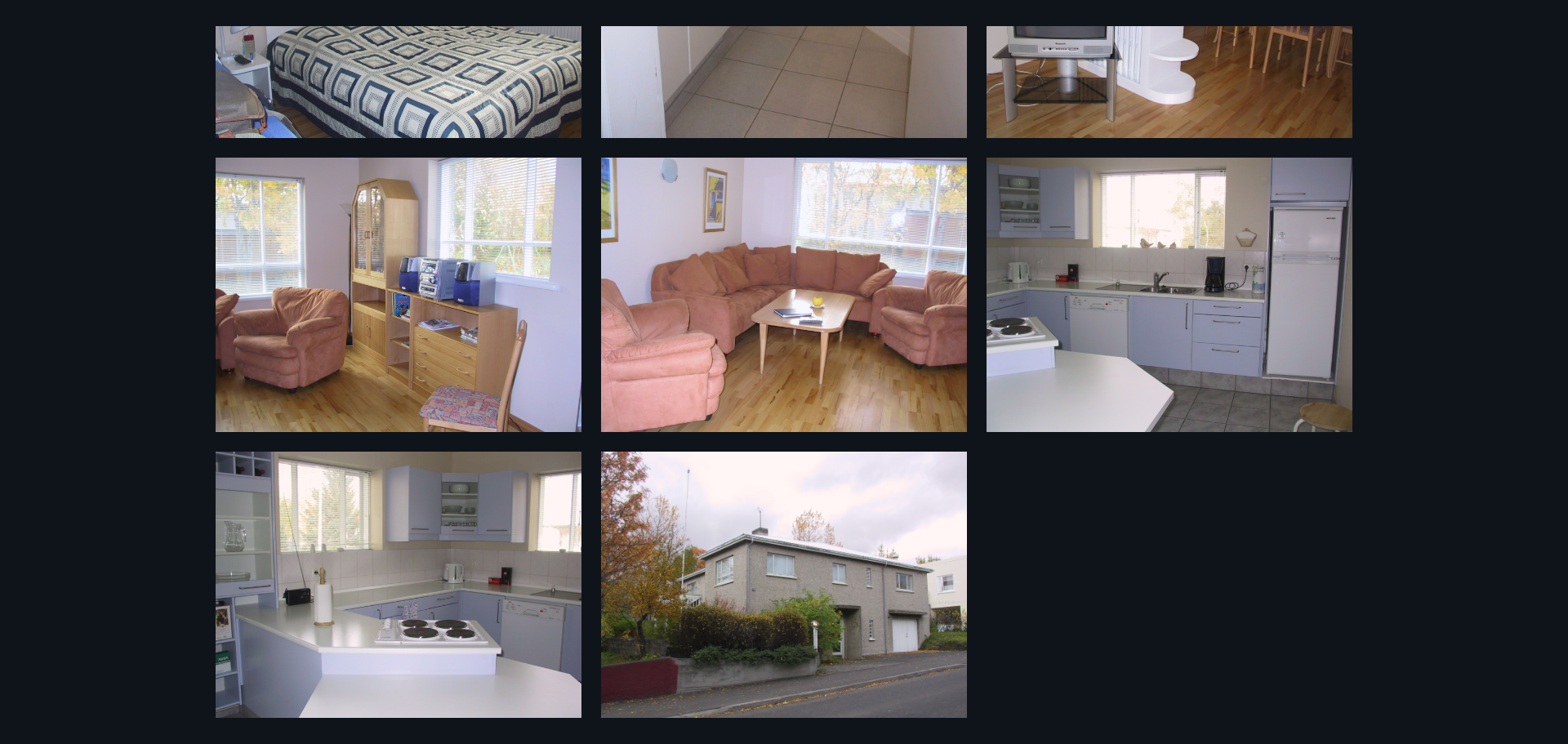
scroll to position [748, 0]
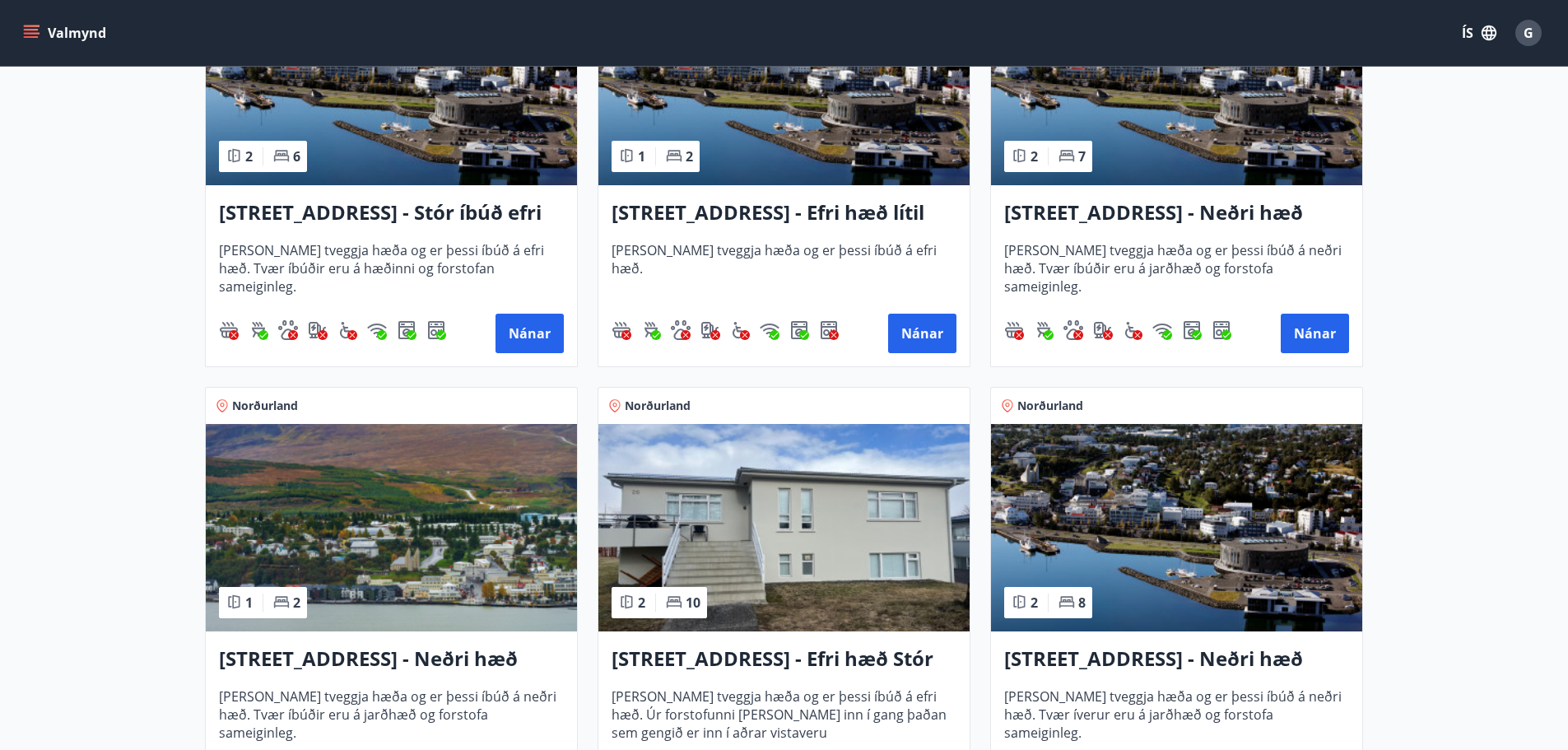
scroll to position [577, 0]
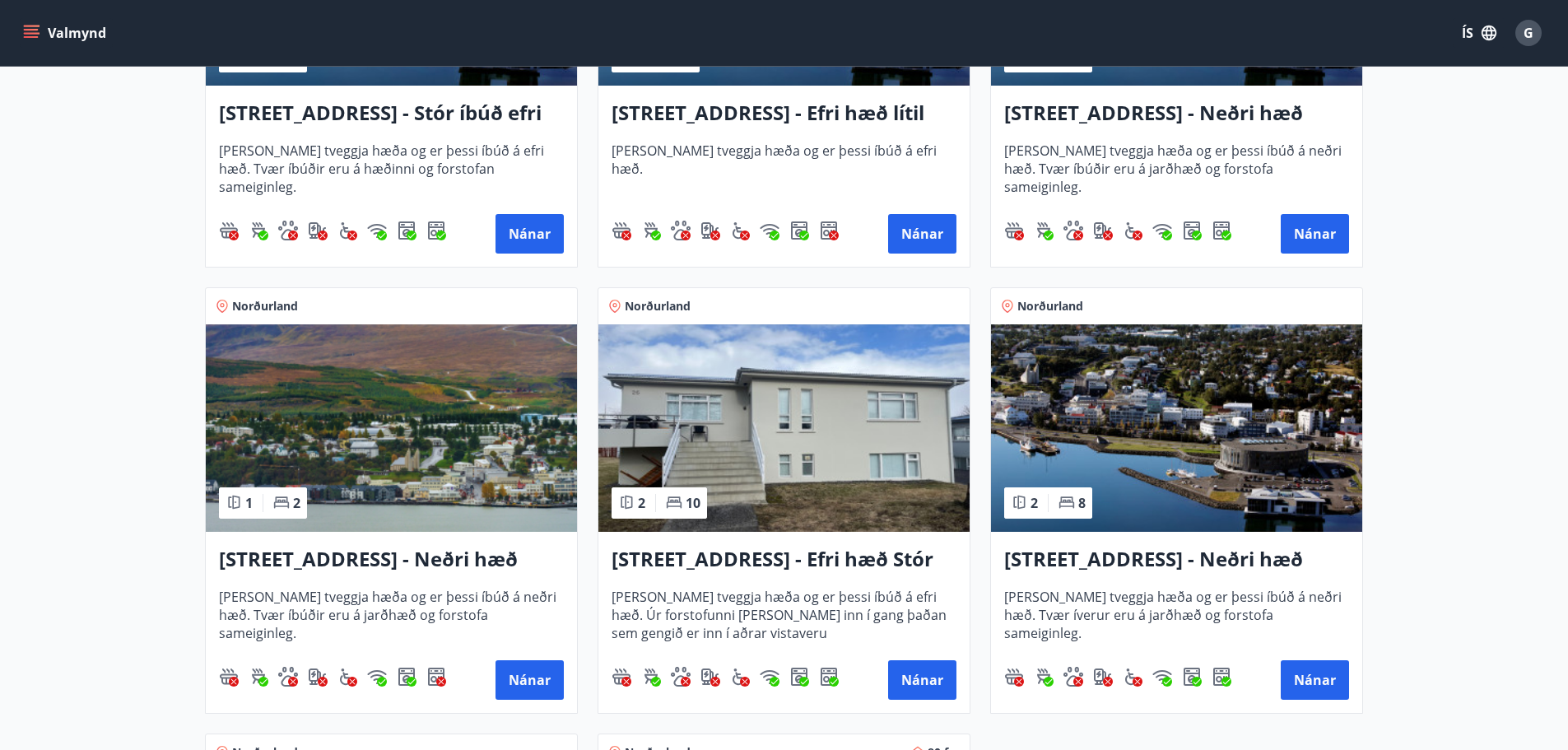
click at [438, 565] on h3 "[STREET_ADDRESS] - Neðri hæð íbúð 4" at bounding box center [391, 560] width 345 height 29
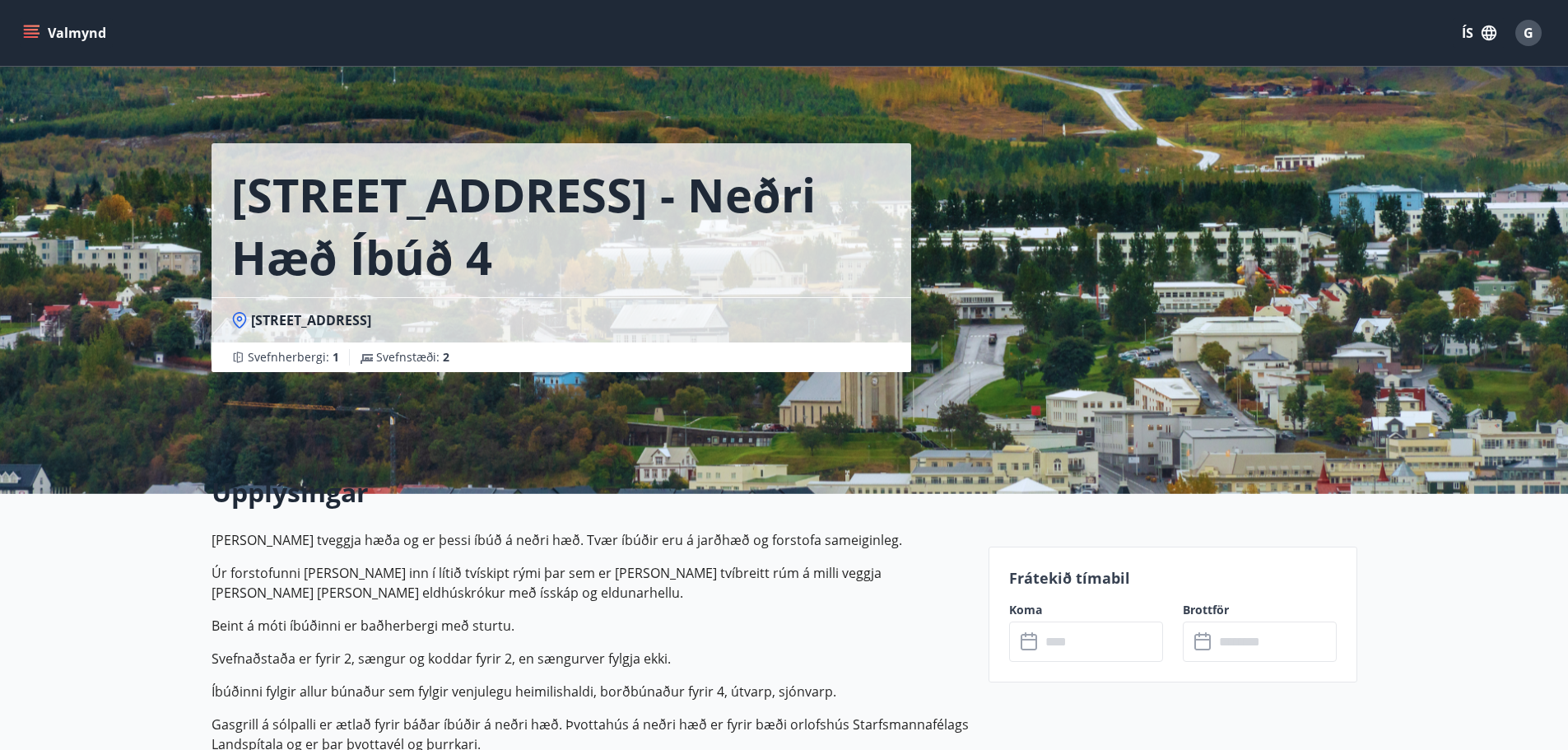
click at [1058, 647] on input "text" at bounding box center [1101, 642] width 122 height 40
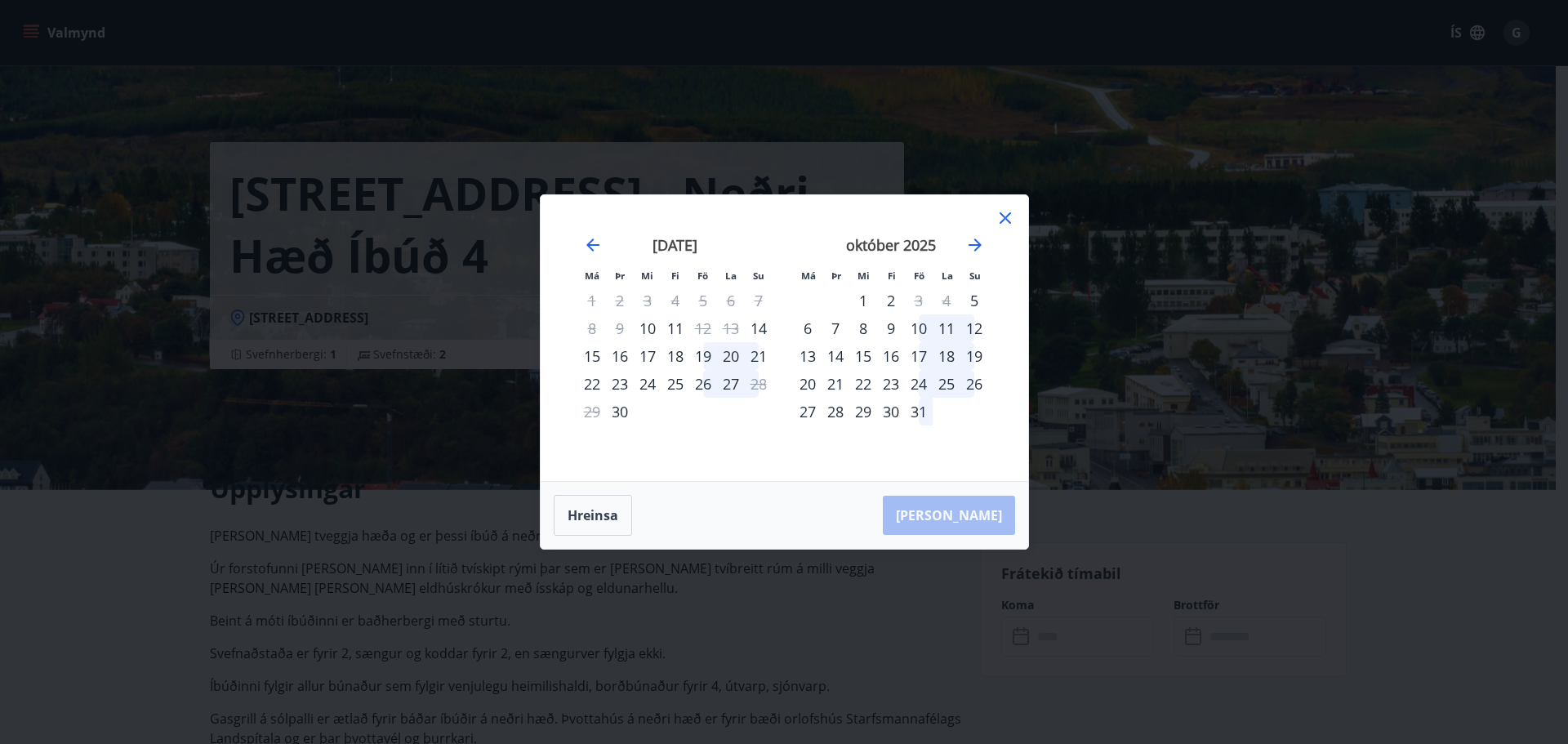
click at [1002, 218] on icon at bounding box center [1005, 218] width 20 height 20
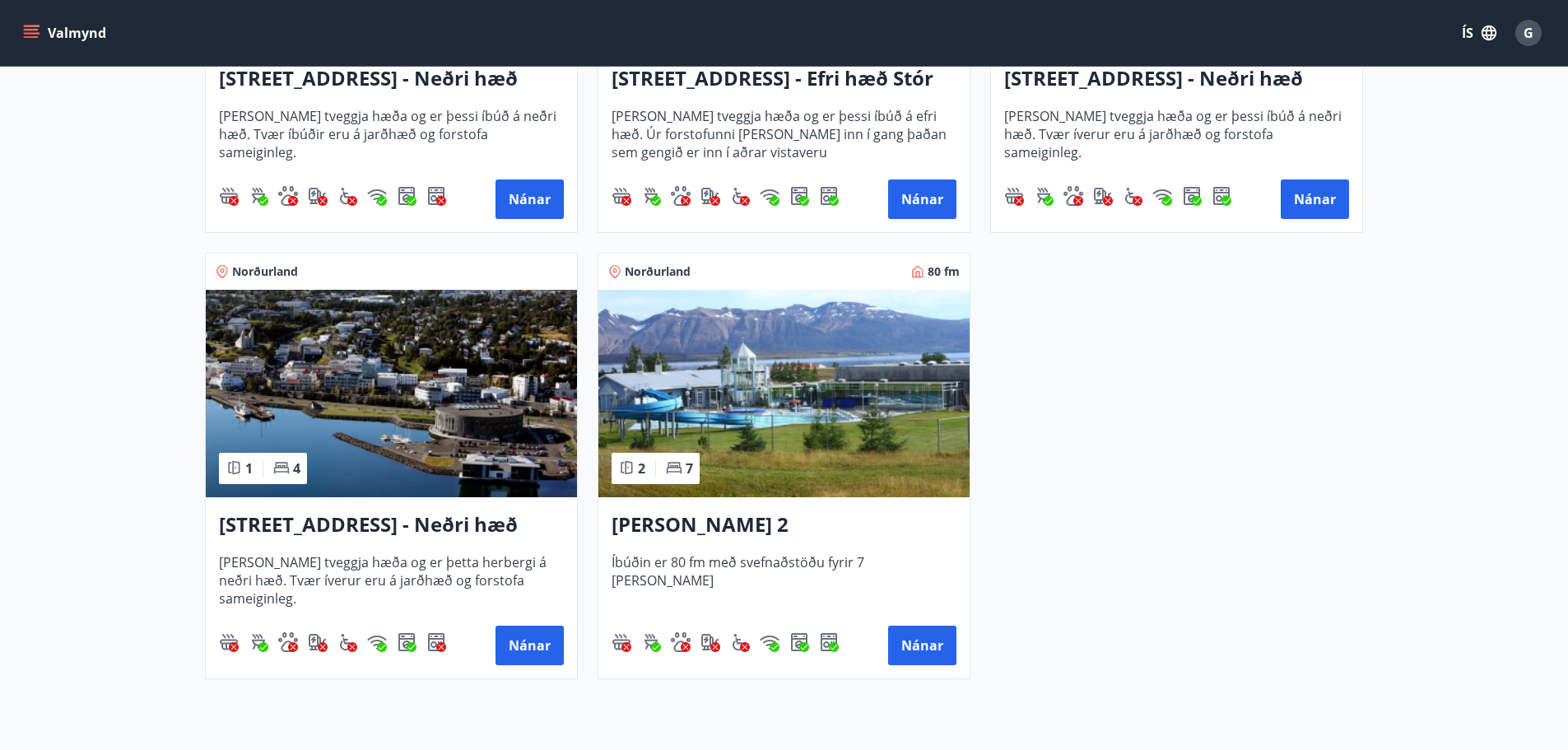
scroll to position [1071, 0]
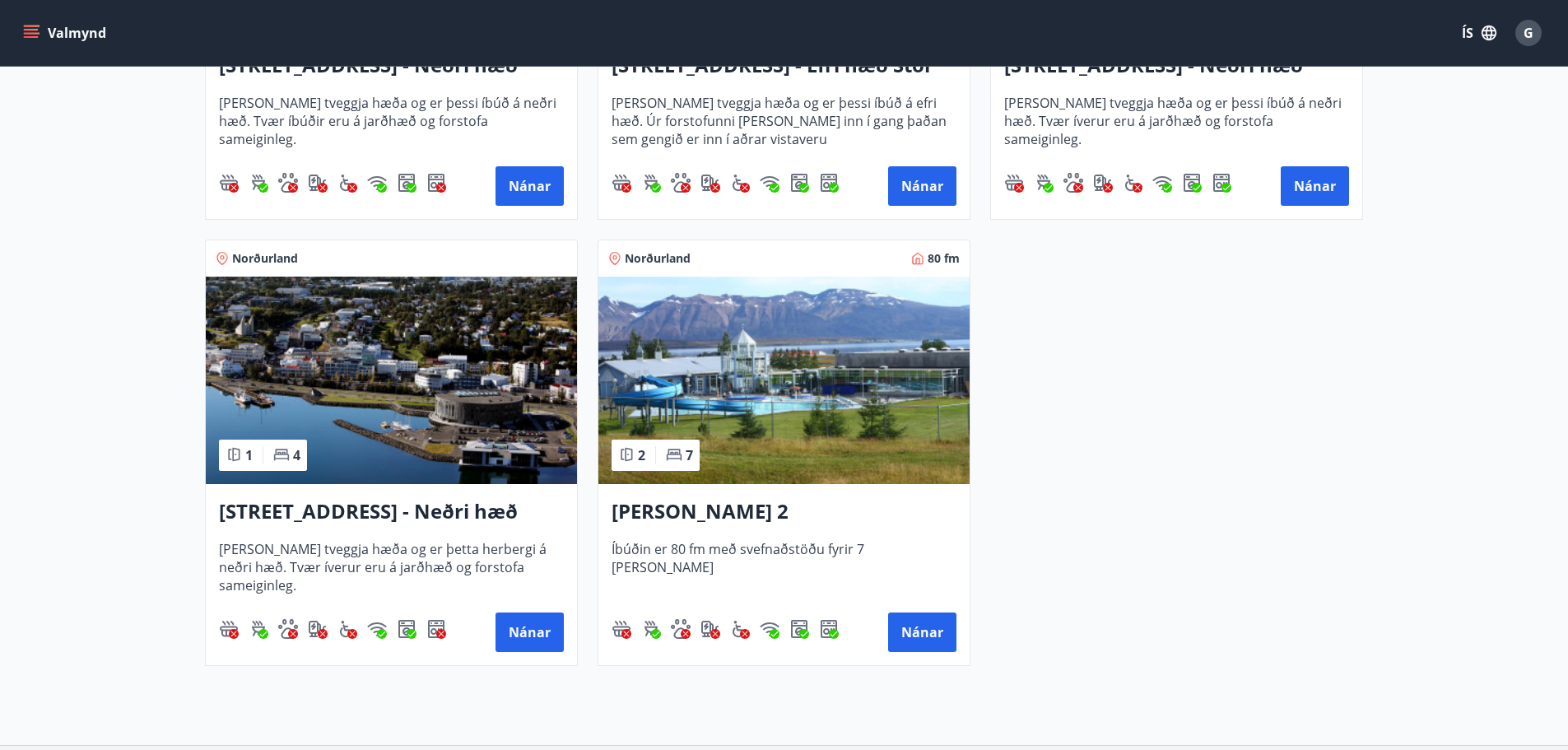
click at [293, 517] on h3 "[STREET_ADDRESS] - Neðri hæð íbúð 3" at bounding box center [391, 511] width 345 height 29
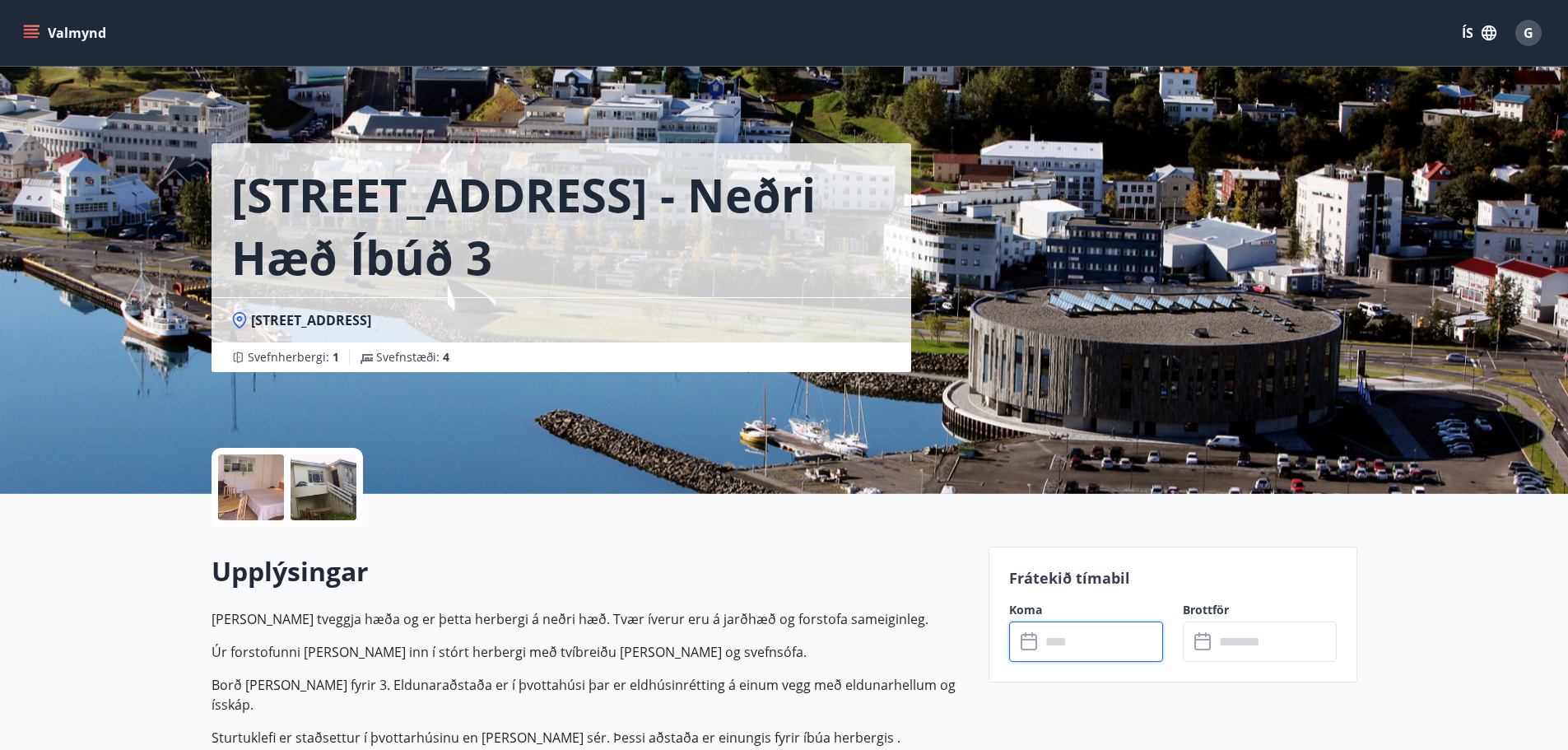
click at [1084, 627] on input "text" at bounding box center [1101, 642] width 122 height 40
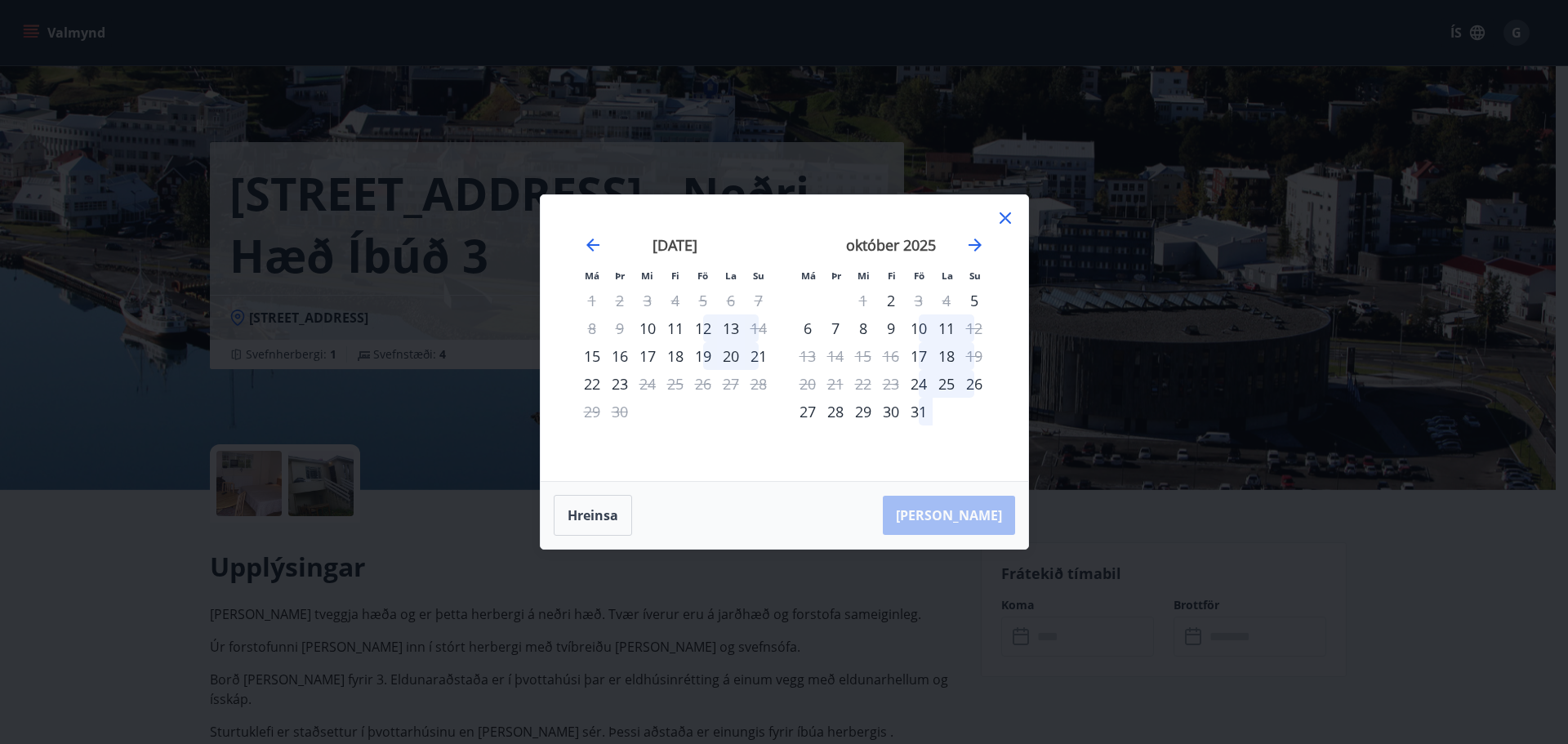
click at [1003, 217] on icon at bounding box center [1005, 218] width 12 height 12
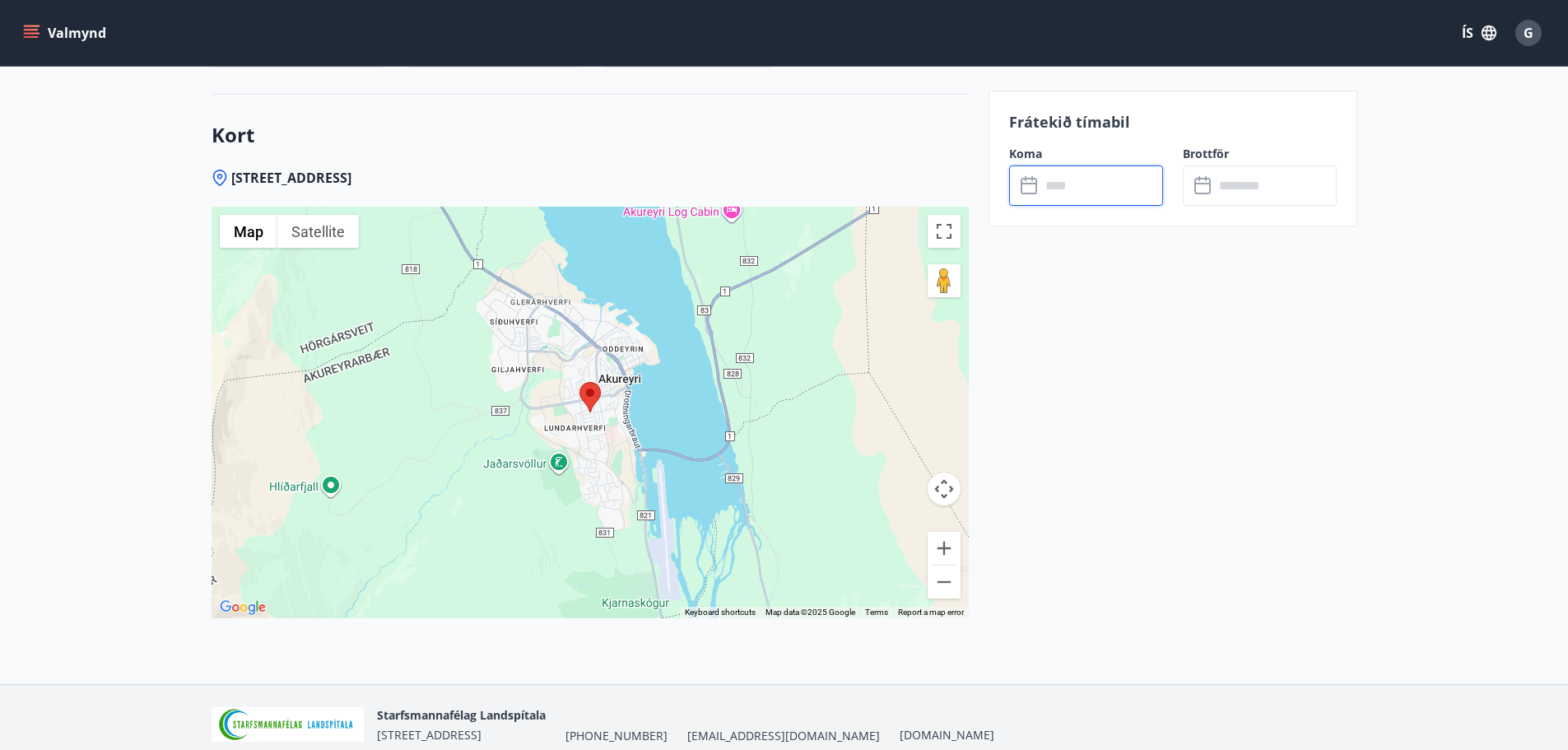
scroll to position [2209, 0]
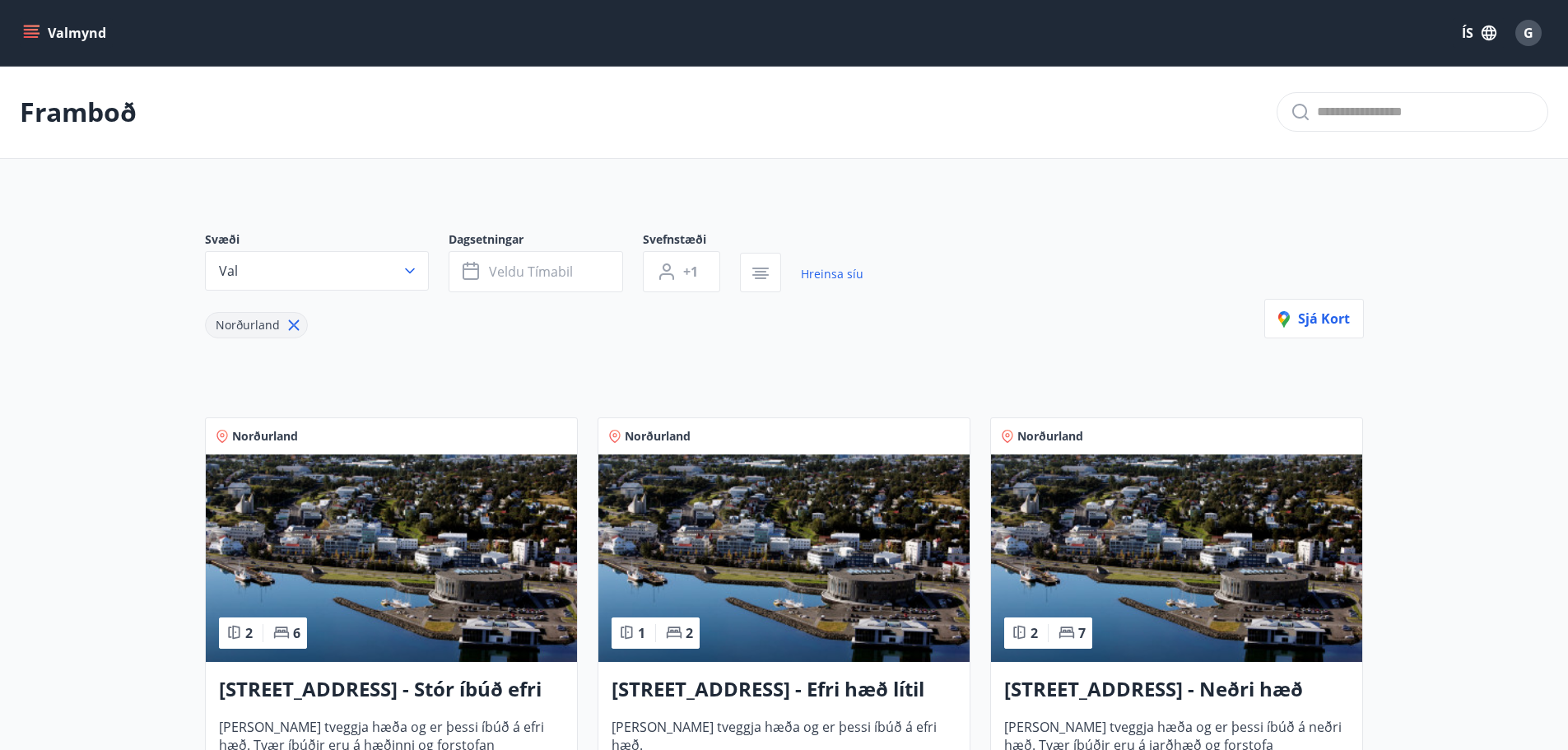
click at [1520, 35] on div "G" at bounding box center [1528, 32] width 26 height 26
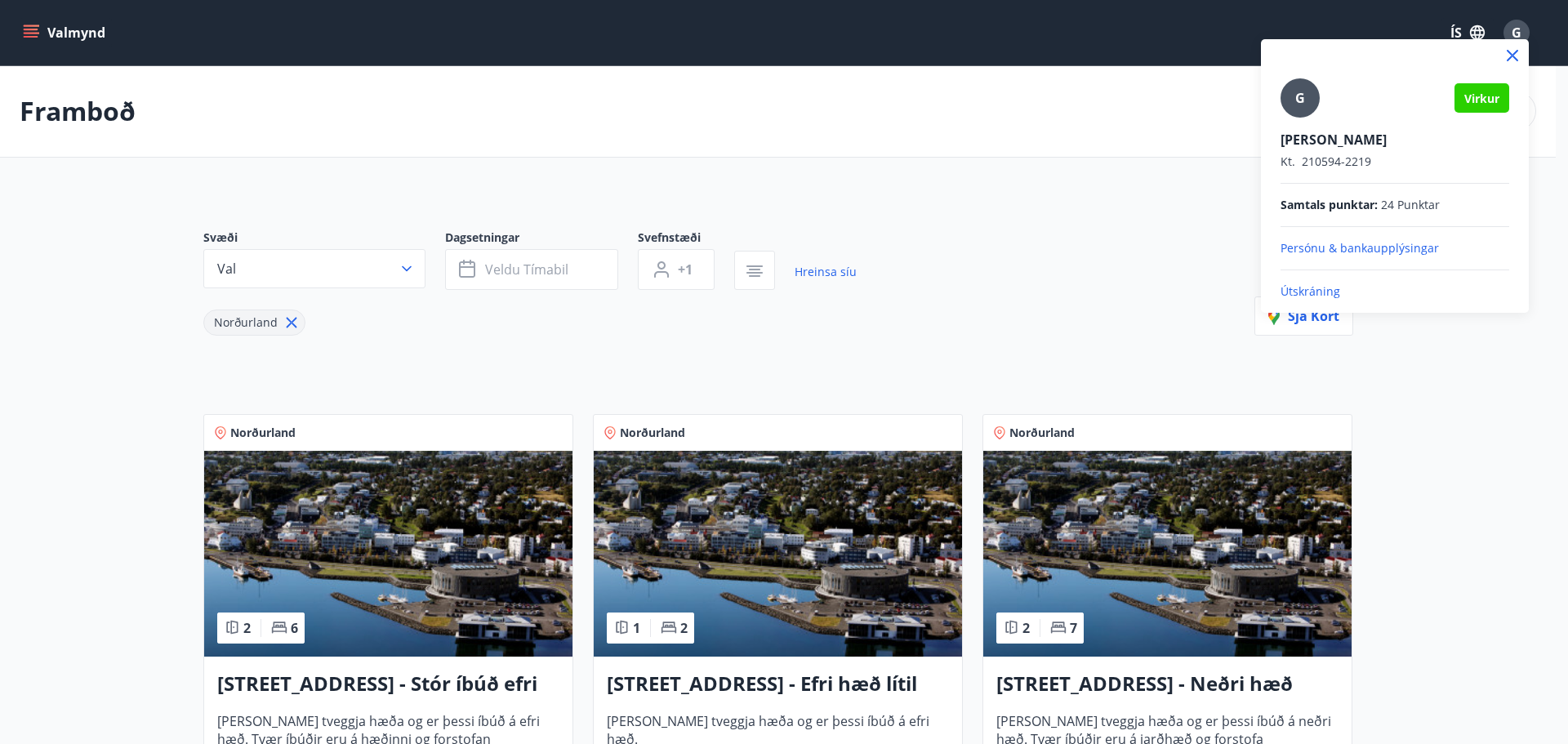
click at [1326, 286] on p "Útskráning" at bounding box center [1395, 292] width 229 height 16
